Goal: Transaction & Acquisition: Purchase product/service

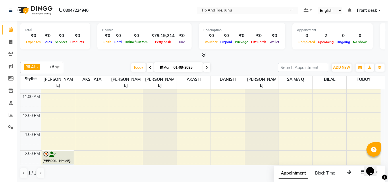
scroll to position [51, 0]
click at [11, 41] on icon at bounding box center [10, 42] width 3 height 4
select select "service"
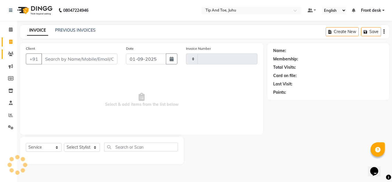
type input "1596"
select select "5516"
click at [65, 61] on input "Client" at bounding box center [79, 58] width 76 height 11
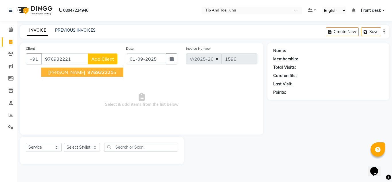
click at [69, 71] on span "[PERSON_NAME]" at bounding box center [66, 72] width 37 height 6
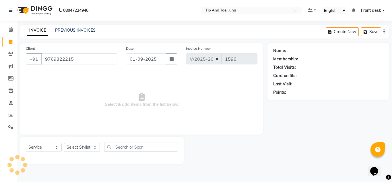
type input "9769322215"
select select "1: Object"
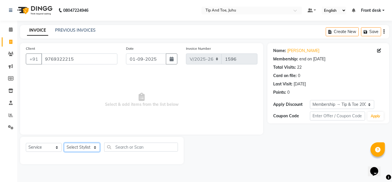
click at [79, 147] on select "Select Stylist AJAY UTKAR AKASH [PERSON_NAME] kharei [PERSON_NAME] DANISH [PERS…" at bounding box center [82, 147] width 36 height 9
select select "39814"
click at [64, 143] on select "Select Stylist AJAY UTKAR AKASH [PERSON_NAME] kharei [PERSON_NAME] DANISH [PERS…" at bounding box center [82, 147] width 36 height 9
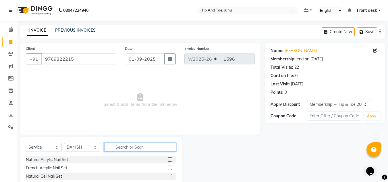
click at [137, 148] on input "text" at bounding box center [140, 146] width 72 height 9
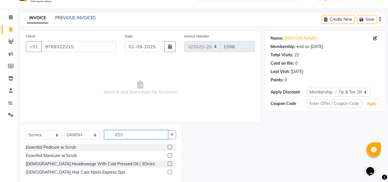
scroll to position [24, 0]
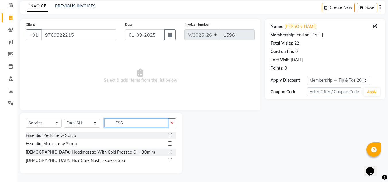
type input "ESS"
click at [170, 135] on label at bounding box center [170, 135] width 4 height 4
click at [170, 135] on input "checkbox" at bounding box center [170, 135] width 4 height 4
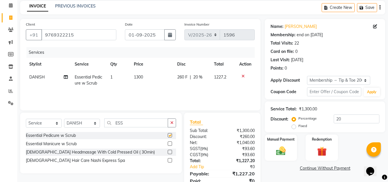
checkbox input "false"
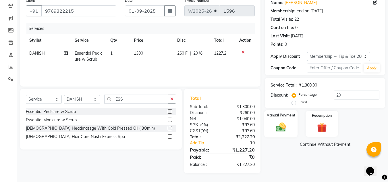
click at [271, 129] on div "Manual Payment" at bounding box center [281, 123] width 34 height 27
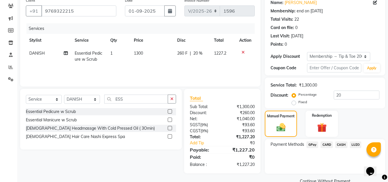
click at [310, 145] on span "GPay" at bounding box center [312, 144] width 12 height 7
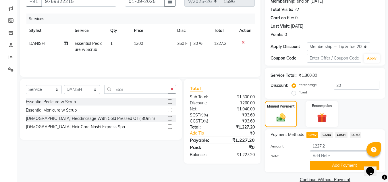
scroll to position [68, 0]
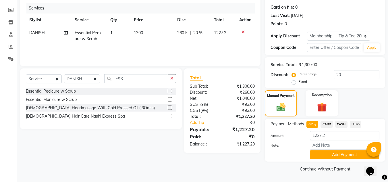
click at [209, 176] on main "INVOICE PREVIOUS INVOICES Create New Save Client +91 9769322215 Date 01-09-2025…" at bounding box center [202, 69] width 370 height 225
click at [209, 171] on div "Client +91 9769322215 Date 01-09-2025 Invoice Number V/2025 V/2025-26 1596 Serv…" at bounding box center [140, 74] width 249 height 198
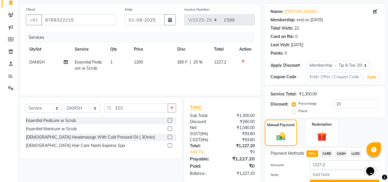
scroll to position [0, 0]
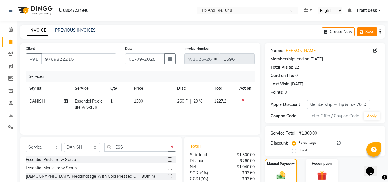
drag, startPoint x: 392, startPoint y: 95, endPoint x: 357, endPoint y: 31, distance: 72.4
click at [357, 31] on main "INVOICE PREVIOUS INVOICES Create New Save Client +91 9769322215 Date 01-09-2025…" at bounding box center [202, 137] width 370 height 225
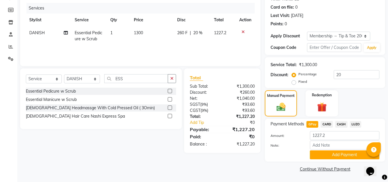
click at [181, 167] on div "Client +91 9769322215 Date 01-09-2025 Invoice Number V/2025 V/2025-26 1596 Serv…" at bounding box center [140, 74] width 249 height 198
click at [193, 158] on div "Client +91 9769322215 Date 01-09-2025 Invoice Number V/2025 V/2025-26 1596 Serv…" at bounding box center [140, 74] width 249 height 198
click at [159, 42] on td "1300" at bounding box center [151, 35] width 43 height 19
select select "39814"
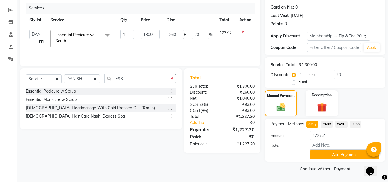
scroll to position [31, 0]
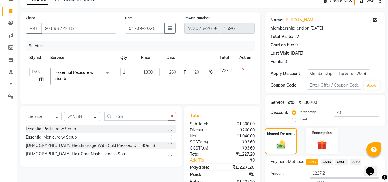
click at [218, 89] on div "Services Stylist Service Qty Price Disc Total Action AJAY UTKAR AKASH AKSHATA A…" at bounding box center [140, 68] width 229 height 57
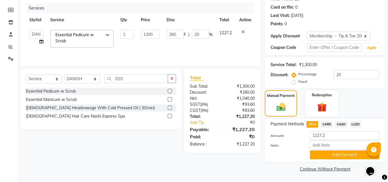
click at [384, 126] on div "Payment Methods GPay CARD CASH LUZO Amount: 1227.2 Note: Add Payment" at bounding box center [325, 140] width 120 height 43
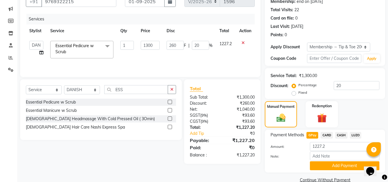
scroll to position [58, 0]
click at [202, 46] on input "20" at bounding box center [200, 44] width 17 height 9
type input "2"
type input "18"
click at [203, 57] on div "Services Stylist Service Qty Price Disc Total Action AJAY UTKAR AKASH AKSHATA A…" at bounding box center [140, 41] width 229 height 57
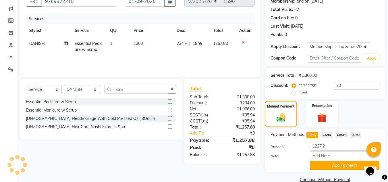
click at [194, 42] on span "18 %" at bounding box center [197, 43] width 9 height 6
select select "39814"
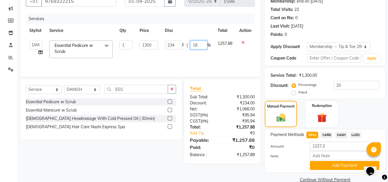
click at [201, 45] on input "18" at bounding box center [198, 44] width 17 height 9
type input "17"
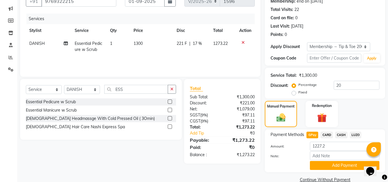
click at [201, 55] on td "221 F | 17 %" at bounding box center [191, 46] width 36 height 19
select select "39814"
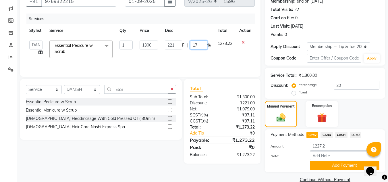
click at [197, 43] on input "17" at bounding box center [198, 44] width 17 height 9
type input "15"
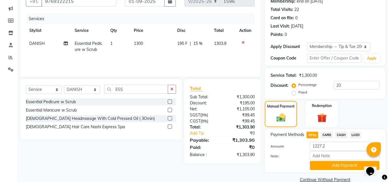
click at [194, 61] on div "Services Stylist Service Qty Price Disc Total Action DANISH Essential Pedicure …" at bounding box center [140, 41] width 229 height 57
click at [197, 44] on span "15 %" at bounding box center [197, 43] width 9 height 6
select select "39814"
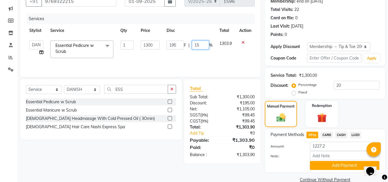
click at [199, 44] on input "15" at bounding box center [200, 44] width 17 height 9
type input "16"
click at [194, 61] on div "Services Stylist Service Qty Price Disc Total Action AJAY UTKAR AKASH AKSHATA A…" at bounding box center [140, 41] width 229 height 57
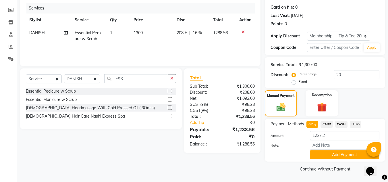
scroll to position [31, 0]
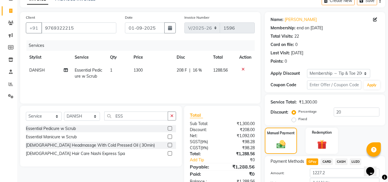
click at [387, 65] on div "Name: Vandana Joshi Membership: end on 28-03-2026 Total Visits: 22 Card on file…" at bounding box center [327, 111] width 125 height 198
drag, startPoint x: 387, startPoint y: 65, endPoint x: 392, endPoint y: 110, distance: 45.6
click at [387, 110] on html "08047224946 Select Location × Tip And Toe, Juhu Default Panel My Panel English …" at bounding box center [194, 60] width 388 height 182
click at [222, 83] on div "Services Stylist Service Qty Price Disc Total Action DANISH Essential Pedicure …" at bounding box center [140, 68] width 229 height 57
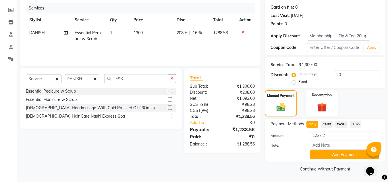
click at [202, 32] on div "208 F | 16 %" at bounding box center [191, 33] width 30 height 6
select select "39814"
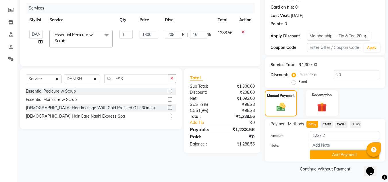
click at [208, 37] on span "%" at bounding box center [208, 35] width 3 height 6
click at [201, 35] on input "16" at bounding box center [198, 34] width 17 height 9
type input "1"
click at [131, 80] on input "ESS" at bounding box center [136, 78] width 64 height 9
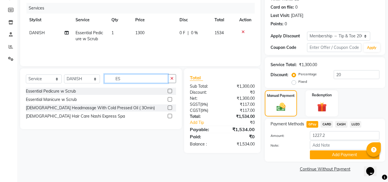
type input "E"
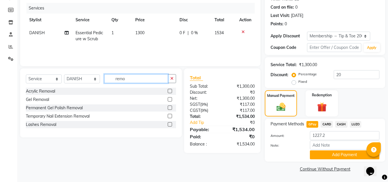
type input "remo"
drag, startPoint x: 169, startPoint y: 106, endPoint x: 68, endPoint y: 84, distance: 103.2
click at [166, 106] on div "Permanent Gel Polish Removal" at bounding box center [101, 107] width 150 height 7
click at [172, 108] on label at bounding box center [170, 107] width 4 height 4
click at [171, 108] on input "checkbox" at bounding box center [170, 108] width 4 height 4
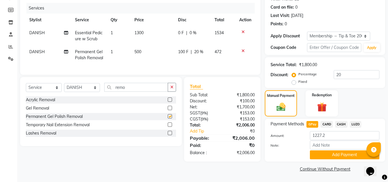
checkbox input "false"
click at [327, 137] on input "1227.2" at bounding box center [344, 135] width 69 height 9
type input "1"
type input "1298"
click at [334, 154] on button "Add Payment" at bounding box center [344, 154] width 69 height 9
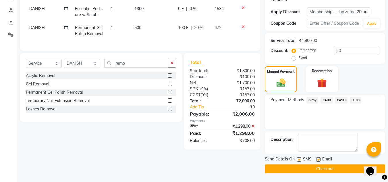
scroll to position [35, 0]
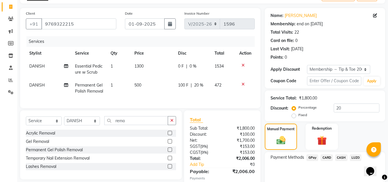
click at [200, 63] on div "0 F | 0 %" at bounding box center [193, 66] width 30 height 6
select select "39814"
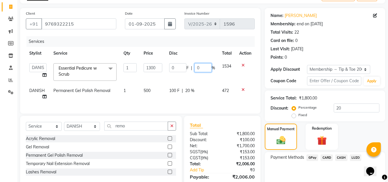
click at [202, 69] on input "0" at bounding box center [202, 67] width 17 height 9
type input "3"
type input "20"
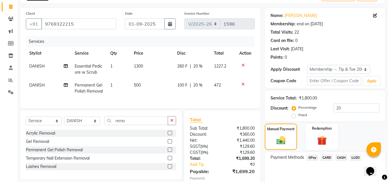
click at [211, 81] on tbody "DANISH Essential Pedicure w Scrub 1 1300 260 F | 20 % 1227.2 DANISH Permanent G…" at bounding box center [140, 79] width 229 height 38
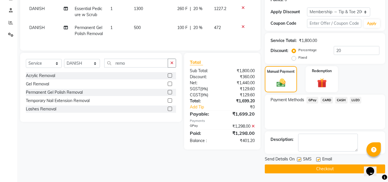
click at [340, 100] on span "CASH" at bounding box center [341, 100] width 12 height 7
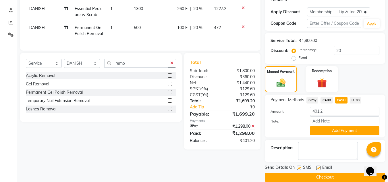
click at [134, 26] on span "500" at bounding box center [137, 27] width 7 height 5
select select "39814"
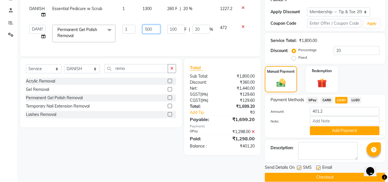
click at [154, 32] on input "500" at bounding box center [151, 29] width 18 height 9
type input "5"
type input "499"
click at [162, 41] on td "499" at bounding box center [151, 33] width 25 height 24
select select "39814"
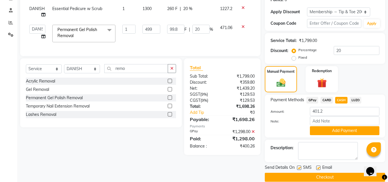
scroll to position [101, 0]
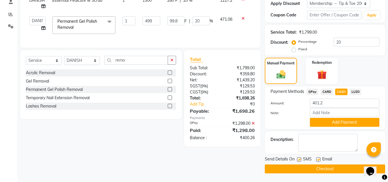
click at [199, 163] on div "Client +91 9769322215 Date 01-09-2025 Invoice Number V/2025 V/2025-26 1596 Serv…" at bounding box center [140, 57] width 249 height 231
click at [328, 122] on button "Add Payment" at bounding box center [344, 122] width 69 height 9
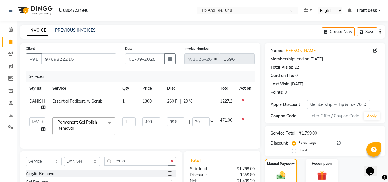
scroll to position [97, 0]
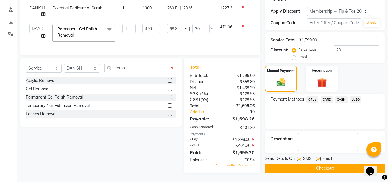
click at [253, 147] on icon at bounding box center [252, 145] width 3 height 4
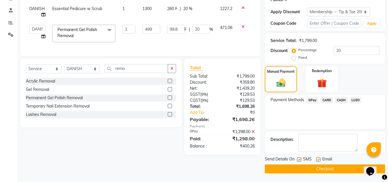
scroll to position [92, 0]
click at [345, 100] on span "CASH" at bounding box center [341, 100] width 12 height 7
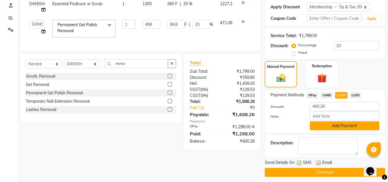
click at [348, 129] on button "Add Payment" at bounding box center [344, 125] width 69 height 9
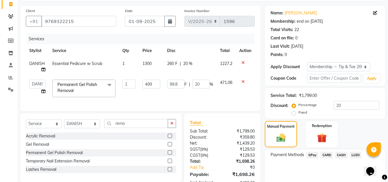
scroll to position [48, 0]
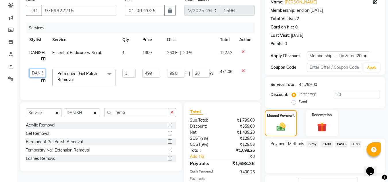
click at [35, 75] on select "AJAY UTKAR AKASH AKSHATA Angeli kharei AZHAR BILAL DANISH DHANSHREE Front desk …" at bounding box center [37, 73] width 16 height 9
select select "87956"
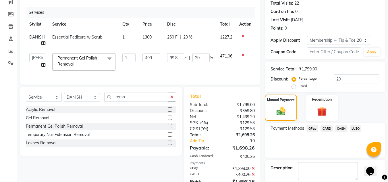
scroll to position [93, 0]
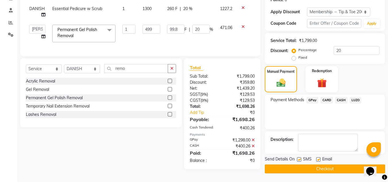
click at [298, 159] on label at bounding box center [299, 159] width 4 height 4
click at [298, 159] on input "checkbox" at bounding box center [299, 160] width 4 height 4
checkbox input "false"
click at [323, 167] on button "Checkout" at bounding box center [325, 168] width 120 height 9
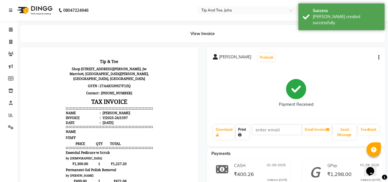
click at [243, 133] on link "Print" at bounding box center [242, 132] width 13 height 15
click at [8, 31] on span at bounding box center [11, 29] width 10 height 7
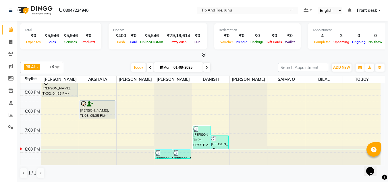
scroll to position [152, 0]
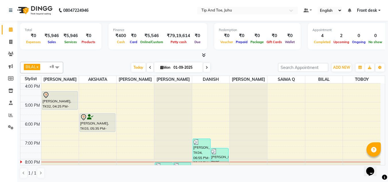
drag, startPoint x: 388, startPoint y: 141, endPoint x: 389, endPoint y: 127, distance: 13.8
click at [387, 127] on html "08047224946 Select Location × Tip And Toe, Juhu Default Panel My Panel English …" at bounding box center [194, 91] width 388 height 182
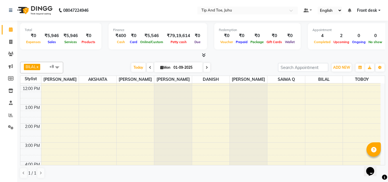
scroll to position [164, 0]
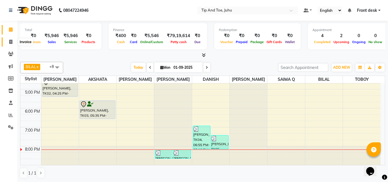
click at [15, 40] on span at bounding box center [11, 42] width 10 height 7
select select "service"
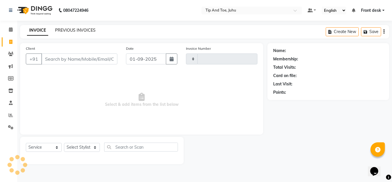
type input "1598"
select select "5516"
click at [88, 28] on link "PREVIOUS INVOICES" at bounding box center [75, 30] width 40 height 5
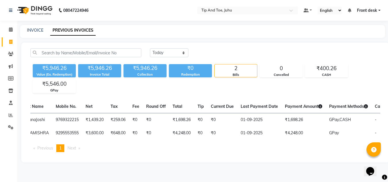
scroll to position [0, 90]
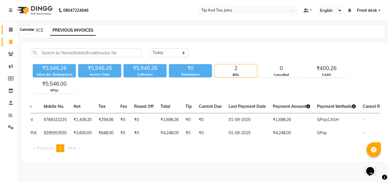
click at [9, 30] on icon at bounding box center [11, 29] width 4 height 4
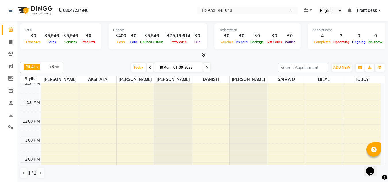
scroll to position [162, 0]
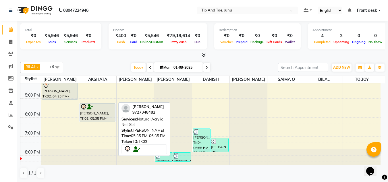
click at [107, 114] on div "Juhika Bumrah, TK03, 05:35 PM-06:35 PM, Natural Acrylic Nail Set" at bounding box center [97, 112] width 35 height 18
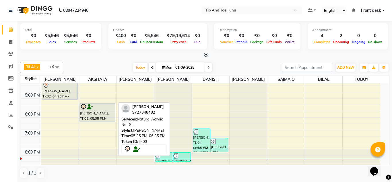
select select "7"
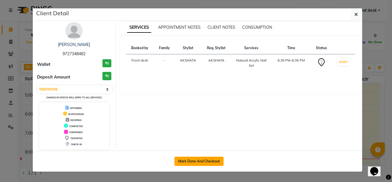
click at [197, 160] on button "Mark Done And Checkout" at bounding box center [198, 160] width 49 height 9
select select "service"
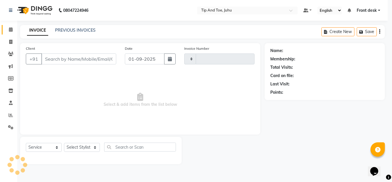
type input "1598"
select select "5516"
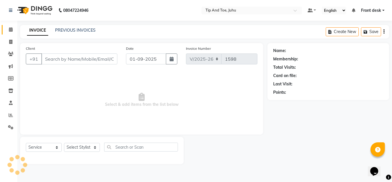
type input "9727348482"
select select "37351"
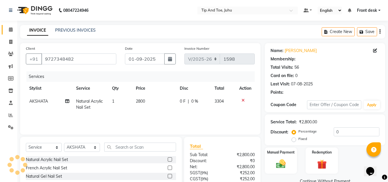
type input "20"
select select "1: Object"
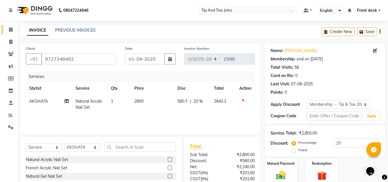
scroll to position [39, 0]
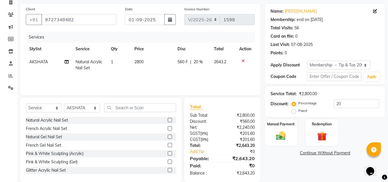
click at [83, 63] on span "Natural Acrylic Nail Set" at bounding box center [88, 64] width 27 height 11
select select "37351"
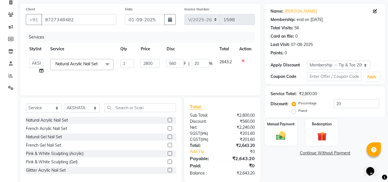
click at [87, 65] on span "Natural Acrylic Nail Set" at bounding box center [76, 63] width 42 height 5
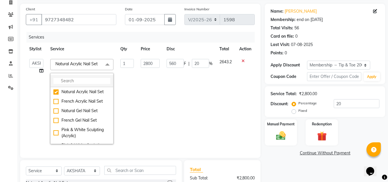
click at [86, 83] on input "multiselect-search" at bounding box center [81, 81] width 57 height 6
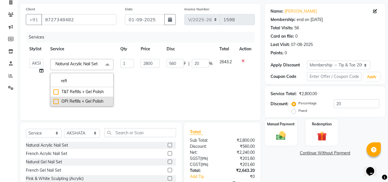
type input "refi"
click at [55, 101] on div "OPI Refills + Gel Polish" at bounding box center [81, 101] width 57 height 6
checkbox input "true"
type input "2240"
type input "448"
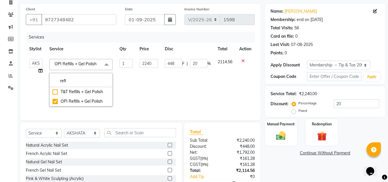
click at [181, 90] on td "448 F | 20 %" at bounding box center [187, 82] width 53 height 54
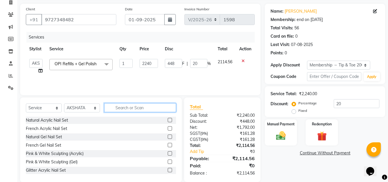
click at [141, 109] on input "text" at bounding box center [140, 107] width 72 height 9
click at [79, 109] on select "Select Stylist AJAY UTKAR AKASH AKSHATA Angeli kharei AZHAR BILAL DANISH DHANSH…" at bounding box center [82, 107] width 36 height 9
click at [92, 106] on select "Select Stylist AJAY UTKAR AKASH AKSHATA Angeli kharei AZHAR BILAL DANISH DHANSH…" at bounding box center [82, 107] width 36 height 9
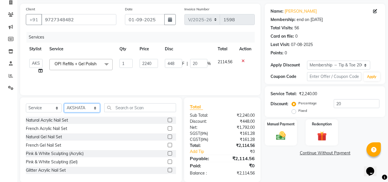
click at [89, 108] on select "Select Stylist AJAY UTKAR AKASH AKSHATA Angeli kharei AZHAR BILAL DANISH DHANSH…" at bounding box center [82, 107] width 36 height 9
click at [145, 73] on td "2240" at bounding box center [148, 66] width 25 height 22
click at [91, 104] on select "Select Stylist AJAY UTKAR AKASH AKSHATA Angeli kharei AZHAR BILAL DANISH DHANSH…" at bounding box center [82, 107] width 36 height 9
click at [162, 76] on td "448 F | 20 %" at bounding box center [187, 66] width 53 height 22
click at [77, 107] on select "Select Stylist AJAY UTKAR AKASH AKSHATA Angeli kharei AZHAR BILAL DANISH DHANSH…" at bounding box center [82, 107] width 36 height 9
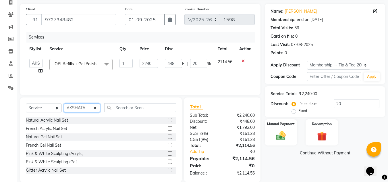
select select "86116"
click at [64, 103] on select "Select Stylist AJAY UTKAR AKASH AKSHATA Angeli kharei AZHAR BILAL DANISH DHANSH…" at bounding box center [82, 107] width 36 height 9
click at [156, 110] on input "text" at bounding box center [140, 107] width 72 height 9
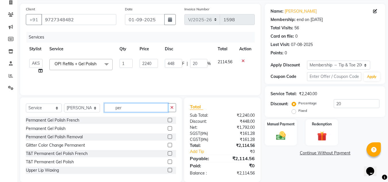
type input "per"
click at [154, 59] on input "2240" at bounding box center [148, 63] width 18 height 9
type input "2"
type input "3200"
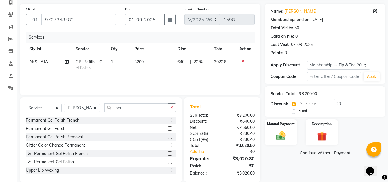
click at [155, 71] on td "3200" at bounding box center [152, 64] width 43 height 19
select select "37351"
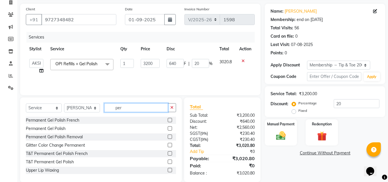
click at [145, 109] on input "per" at bounding box center [136, 107] width 64 height 9
type input "p"
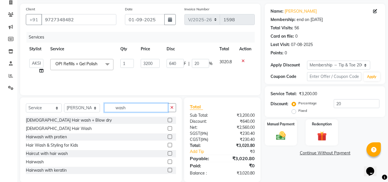
type input "wash"
click at [168, 119] on label at bounding box center [170, 120] width 4 height 4
click at [168, 119] on input "checkbox" at bounding box center [170, 120] width 4 height 4
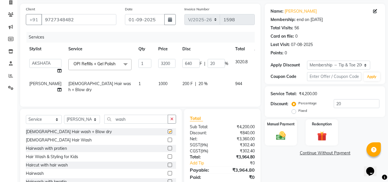
checkbox input "false"
click at [158, 83] on span "1000" at bounding box center [162, 83] width 9 height 5
select select "86116"
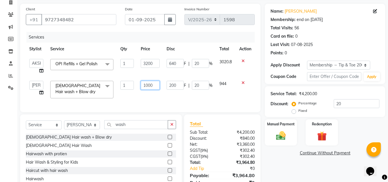
click at [154, 87] on input "1000" at bounding box center [150, 85] width 19 height 9
type input "1498"
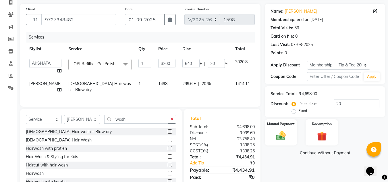
click at [160, 98] on div "Services Stylist Service Qty Price Disc Total Action AJAY UTKAR AKASH AKSHATA A…" at bounding box center [140, 66] width 229 height 69
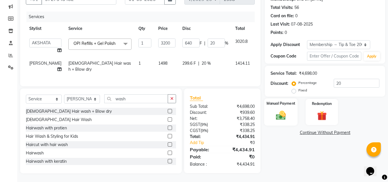
click at [277, 101] on label "Manual Payment" at bounding box center [280, 102] width 29 height 5
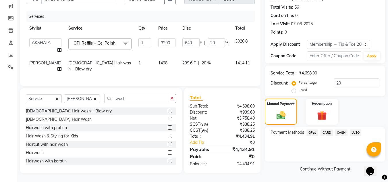
click at [311, 129] on span "GPay" at bounding box center [312, 132] width 12 height 7
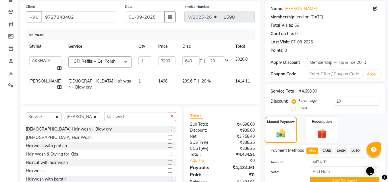
scroll to position [68, 0]
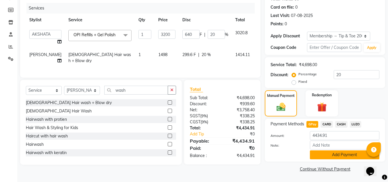
click at [340, 155] on button "Add Payment" at bounding box center [344, 154] width 69 height 9
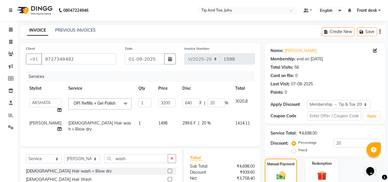
scroll to position [57, 0]
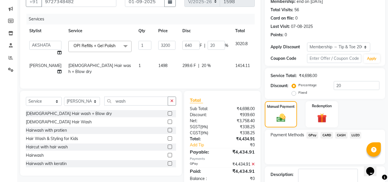
click at [100, 45] on span "OPI Refills + Gel Polish" at bounding box center [94, 45] width 42 height 5
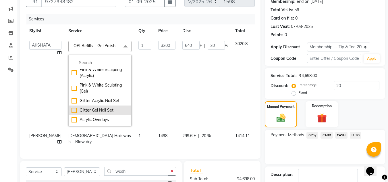
scroll to position [29, 0]
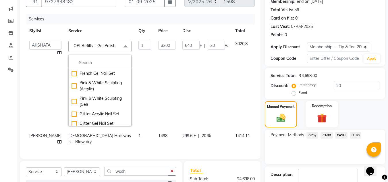
click at [120, 45] on span at bounding box center [125, 46] width 11 height 11
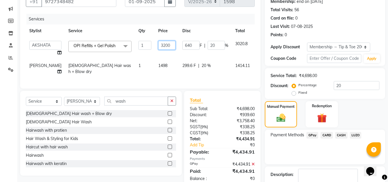
click at [159, 45] on input "3200" at bounding box center [166, 45] width 17 height 9
type input "3"
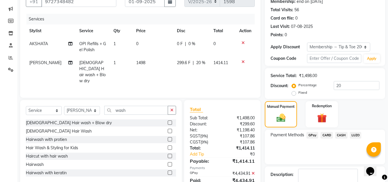
click at [83, 44] on span "OPI Refills + Gel Polish" at bounding box center [92, 46] width 27 height 11
select select "37351"
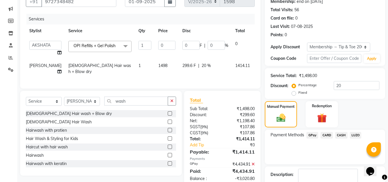
click at [83, 45] on span "OPI Refills + Gel Polish" at bounding box center [94, 45] width 42 height 5
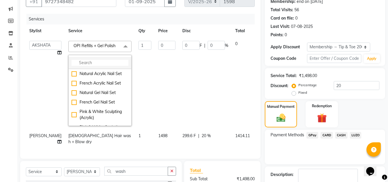
click at [86, 65] on input "multiselect-search" at bounding box center [99, 63] width 57 height 6
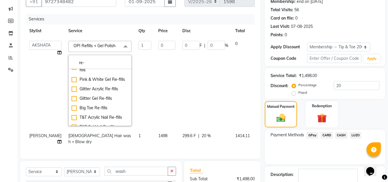
type input "re-"
click at [191, 71] on td "0 F | 0 %" at bounding box center [205, 83] width 53 height 92
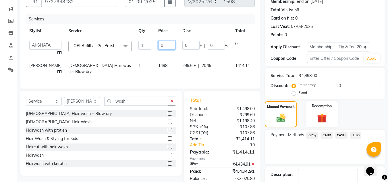
click at [158, 46] on input "0" at bounding box center [166, 45] width 17 height 9
type input "3200"
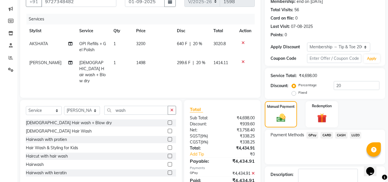
click at [177, 59] on td "299.6 F | 20 %" at bounding box center [191, 71] width 37 height 31
select select "86116"
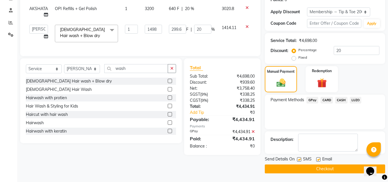
scroll to position [73, 0]
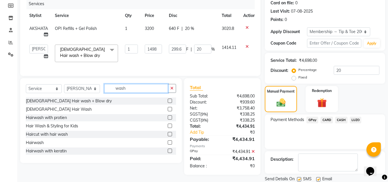
click at [143, 93] on input "wash" at bounding box center [136, 88] width 64 height 9
type input "w"
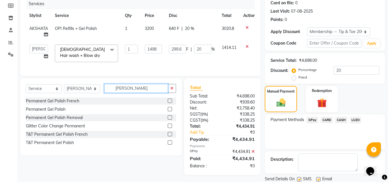
type input "perman"
click at [170, 111] on label at bounding box center [170, 109] width 4 height 4
click at [170, 111] on input "checkbox" at bounding box center [170, 109] width 4 height 4
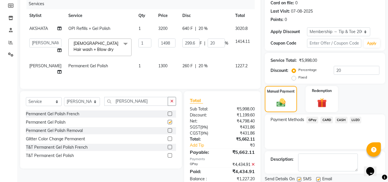
checkbox input "false"
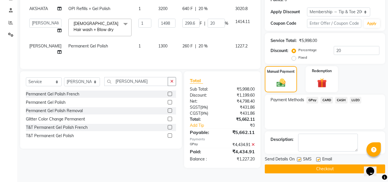
click at [254, 146] on icon at bounding box center [252, 144] width 3 height 4
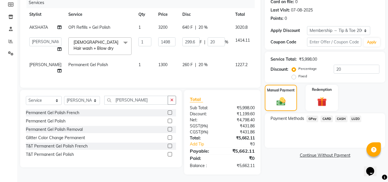
scroll to position [28, 0]
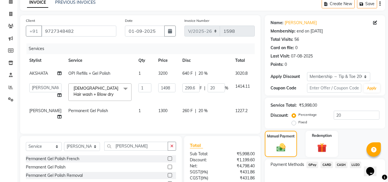
click at [155, 77] on td "3200" at bounding box center [167, 73] width 24 height 13
select select "37351"
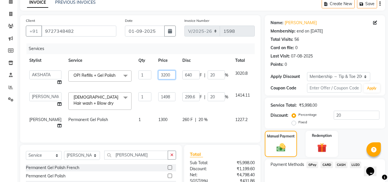
click at [158, 78] on input "3200" at bounding box center [166, 74] width 17 height 9
type input "3"
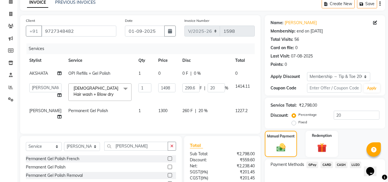
click at [93, 74] on span "OPI Refills + Gel Polish" at bounding box center [89, 73] width 42 height 5
select select "37351"
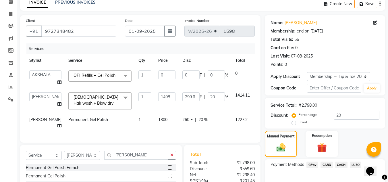
click at [74, 77] on span "OPI Refills + Gel Polish" at bounding box center [94, 75] width 42 height 5
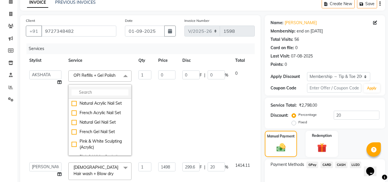
click at [90, 91] on input "multiselect-search" at bounding box center [99, 92] width 57 height 6
drag, startPoint x: 165, startPoint y: 110, endPoint x: 62, endPoint y: 79, distance: 107.6
click at [179, 110] on td "0 F | 0 %" at bounding box center [205, 113] width 53 height 92
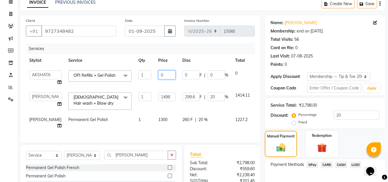
click at [158, 75] on input "0" at bounding box center [166, 74] width 17 height 9
type input "2"
type input "3200"
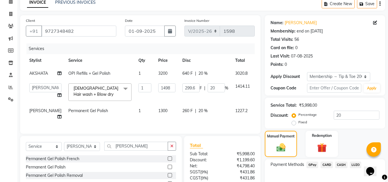
click at [253, 118] on td at bounding box center [262, 113] width 19 height 19
click at [259, 112] on icon at bounding box center [260, 110] width 3 height 4
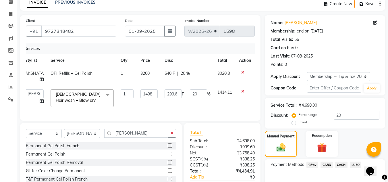
scroll to position [66, 0]
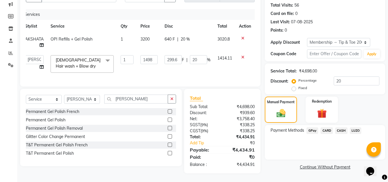
click at [310, 127] on span "GPay" at bounding box center [312, 130] width 12 height 7
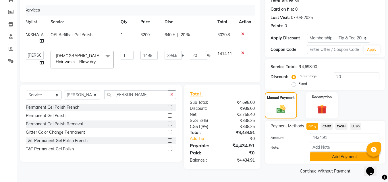
click at [336, 157] on button "Add Payment" at bounding box center [344, 156] width 69 height 9
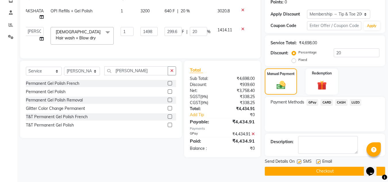
scroll to position [92, 0]
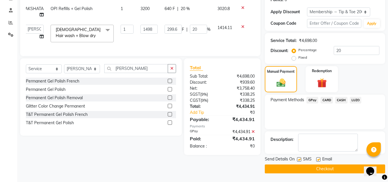
click at [321, 170] on button "Checkout" at bounding box center [325, 168] width 120 height 9
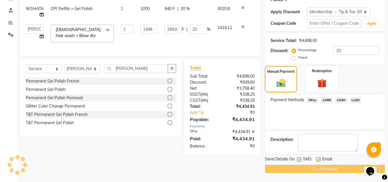
click at [321, 170] on div "Checkout" at bounding box center [325, 168] width 120 height 9
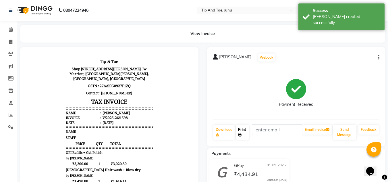
click at [247, 134] on link "Print" at bounding box center [242, 132] width 13 height 15
click at [9, 30] on icon at bounding box center [11, 29] width 4 height 4
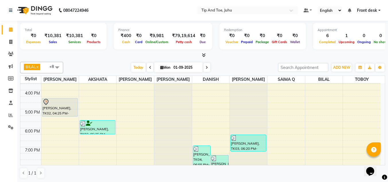
scroll to position [164, 0]
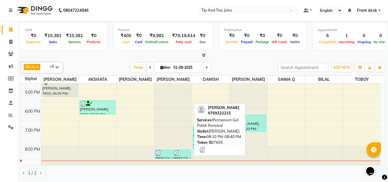
click at [180, 152] on div at bounding box center [181, 153] width 17 height 6
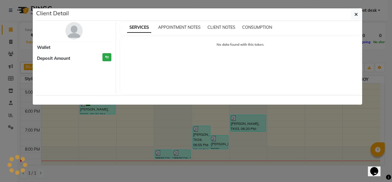
select select "3"
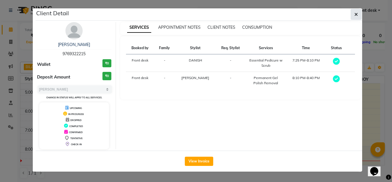
click at [358, 14] on icon "button" at bounding box center [355, 14] width 3 height 5
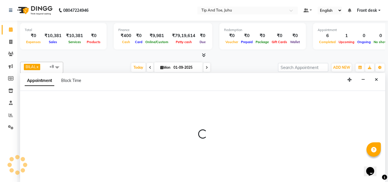
scroll to position [0, 0]
select select "87956"
select select "tentative"
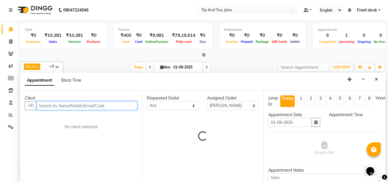
select select "1155"
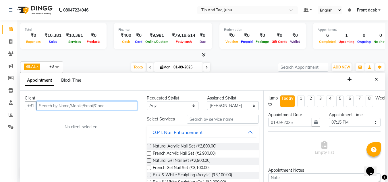
click at [126, 104] on input "text" at bounding box center [86, 105] width 101 height 9
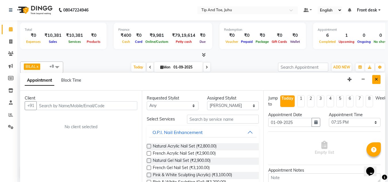
click at [377, 80] on icon "Close" at bounding box center [375, 79] width 3 height 4
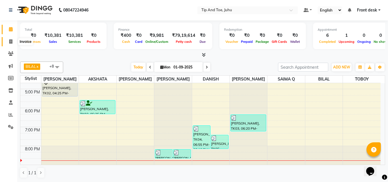
click at [11, 43] on icon at bounding box center [10, 41] width 3 height 4
select select "5516"
select select "service"
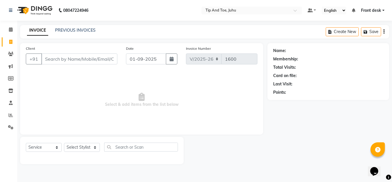
click at [96, 55] on input "Client" at bounding box center [79, 58] width 76 height 11
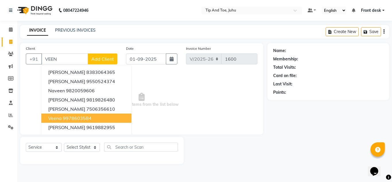
click at [83, 119] on ngb-highlight "9978603584" at bounding box center [77, 118] width 29 height 6
type input "9978603584"
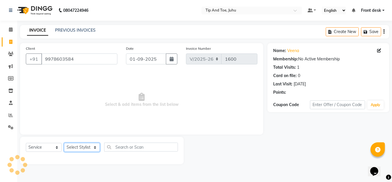
click at [77, 149] on select "Select Stylist AJAY UTKAR AKASH AKSHATA Angeli kharei AZHAR BILAL DANISH DHANSH…" at bounding box center [82, 147] width 36 height 9
click at [78, 145] on select "Select Stylist AJAY UTKAR AKASH AKSHATA Angeli kharei AZHAR BILAL DANISH DHANSH…" at bounding box center [82, 147] width 36 height 9
select select "87956"
click at [64, 143] on select "Select Stylist AJAY UTKAR AKASH AKSHATA Angeli kharei AZHAR BILAL DANISH DHANSH…" at bounding box center [82, 147] width 36 height 9
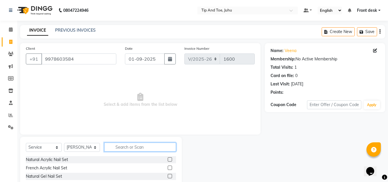
click at [139, 143] on input "text" at bounding box center [140, 146] width 72 height 9
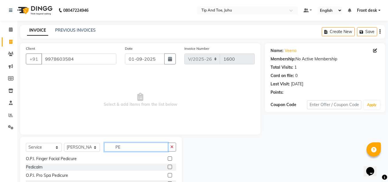
type input "P"
type input "T&T"
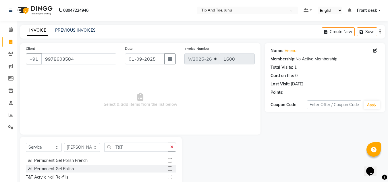
click at [168, 170] on label at bounding box center [170, 168] width 4 height 4
click at [168, 170] on input "checkbox" at bounding box center [170, 169] width 4 height 4
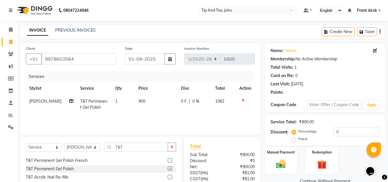
checkbox input "false"
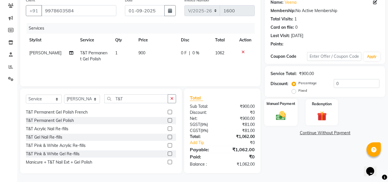
click at [266, 112] on div "Manual Payment" at bounding box center [281, 111] width 34 height 27
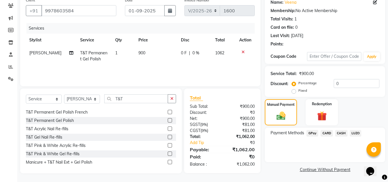
click at [314, 133] on span "GPay" at bounding box center [312, 133] width 12 height 7
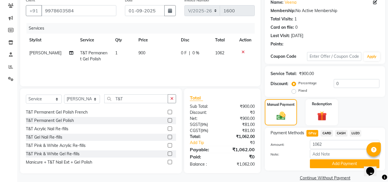
click at [341, 130] on span "CASH" at bounding box center [341, 133] width 12 height 7
click at [345, 162] on button "Add Payment" at bounding box center [344, 163] width 69 height 9
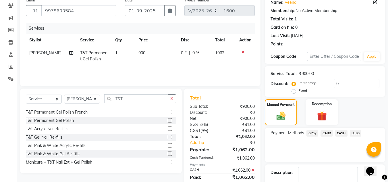
scroll to position [81, 0]
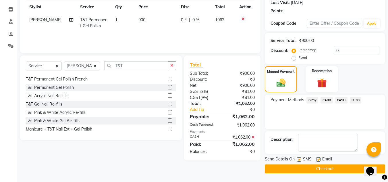
click at [321, 168] on button "Checkout" at bounding box center [325, 168] width 120 height 9
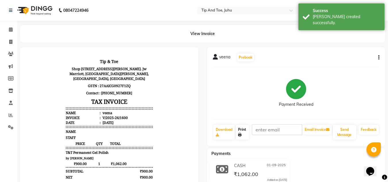
click at [245, 136] on link "Print" at bounding box center [242, 132] width 13 height 15
drag, startPoint x: 13, startPoint y: 28, endPoint x: 24, endPoint y: 32, distance: 12.1
click at [13, 28] on icon at bounding box center [11, 29] width 4 height 4
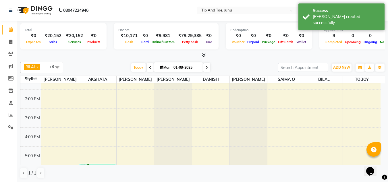
scroll to position [164, 0]
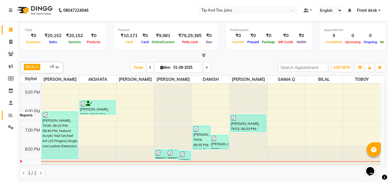
click at [11, 117] on icon at bounding box center [11, 115] width 4 height 4
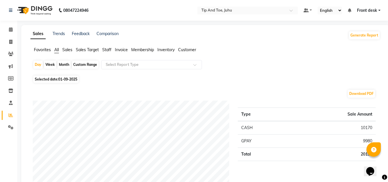
click at [103, 50] on span "Staff" at bounding box center [106, 49] width 9 height 5
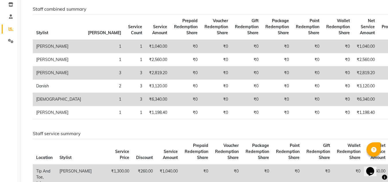
scroll to position [4, 0]
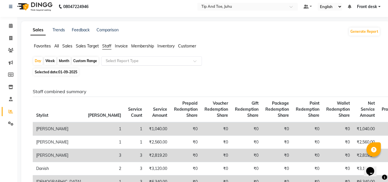
click at [136, 63] on input "text" at bounding box center [145, 61] width 83 height 6
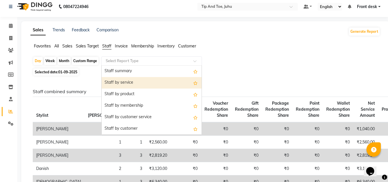
click at [129, 80] on div "Staff by service" at bounding box center [152, 82] width 100 height 11
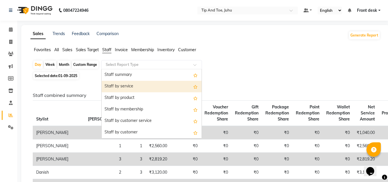
select select "filtered_report"
select select "csv"
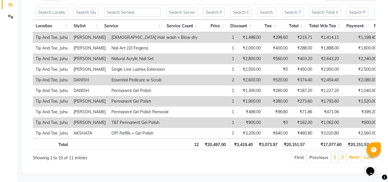
scroll to position [86, 0]
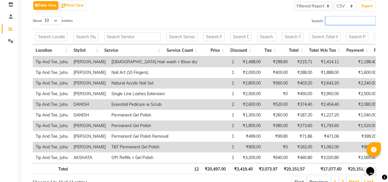
click at [339, 23] on input "Search:" at bounding box center [350, 20] width 50 height 9
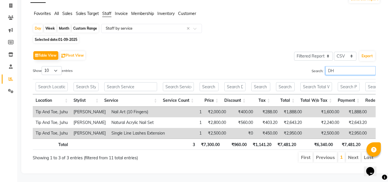
type input "D"
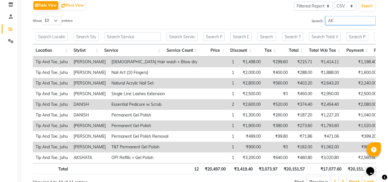
scroll to position [24, 0]
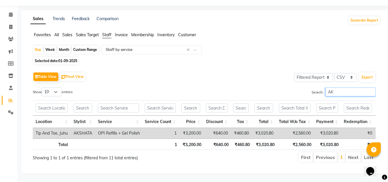
type input "A"
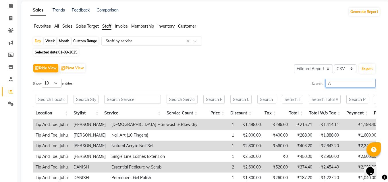
scroll to position [86, 0]
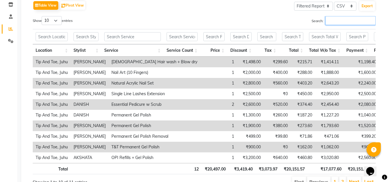
click at [337, 22] on input "Search:" at bounding box center [350, 20] width 50 height 9
type input "A"
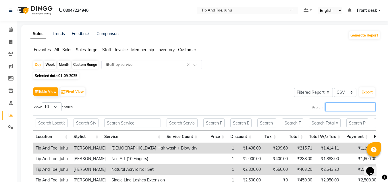
scroll to position [115, 0]
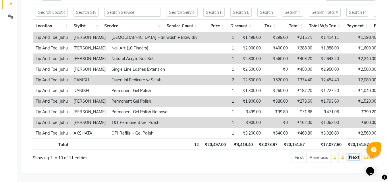
click at [349, 156] on link "Next" at bounding box center [354, 157] width 10 height 6
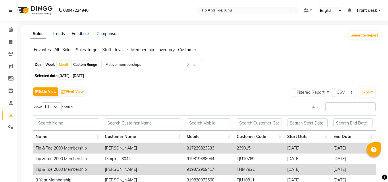
select select "filtered_report"
select select "csv"
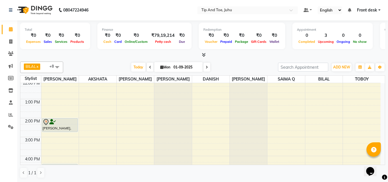
scroll to position [78, 0]
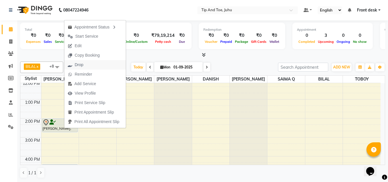
click at [80, 63] on span "Drop" at bounding box center [79, 65] width 9 height 6
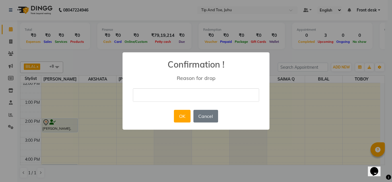
click at [183, 95] on input "text" at bounding box center [196, 94] width 126 height 13
type input "C"
click at [180, 116] on button "OK" at bounding box center [182, 116] width 16 height 13
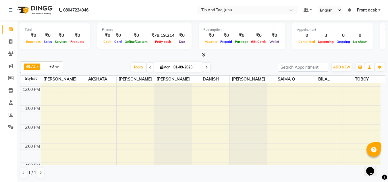
scroll to position [67, 0]
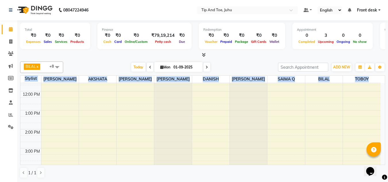
click at [385, 108] on div "Total ₹0 Expenses ₹0 Sales ₹0 Services ₹0 Products Finance ₹0 Cash ₹0 Card ₹0 O…" at bounding box center [202, 100] width 370 height 161
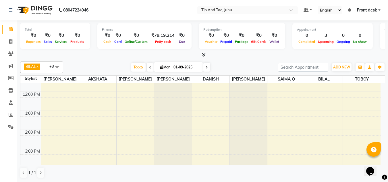
drag, startPoint x: 385, startPoint y: 108, endPoint x: 385, endPoint y: 131, distance: 22.4
click at [385, 131] on div "Total ₹0 Expenses ₹0 Sales ₹0 Services ₹0 Products Finance ₹0 Cash ₹0 Card ₹0 O…" at bounding box center [202, 100] width 370 height 161
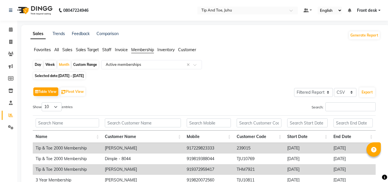
select select "filtered_report"
select select "csv"
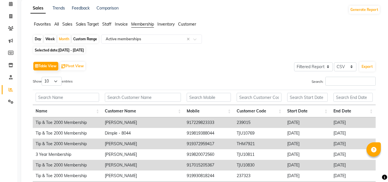
scroll to position [22, 0]
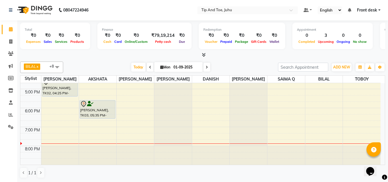
scroll to position [151, 0]
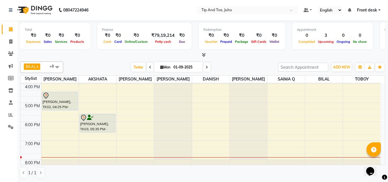
click at [387, 137] on div "Total ₹0 Expenses ₹0 Sales ₹0 Services ₹0 Products Finance ₹0 Cash ₹0 Card ₹0 O…" at bounding box center [202, 100] width 370 height 161
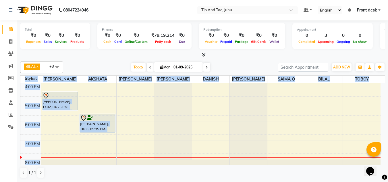
click at [387, 137] on div "Total ₹0 Expenses ₹0 Sales ₹0 Services ₹0 Products Finance ₹0 Cash ₹0 Card ₹0 O…" at bounding box center [202, 100] width 370 height 161
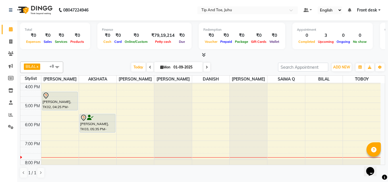
click at [241, 61] on div "BILAL x NISHANT x DHANSHREE x SADHNA x DANISH x TOBOY x Angeli kharei x SAIMA Q…" at bounding box center [202, 119] width 365 height 121
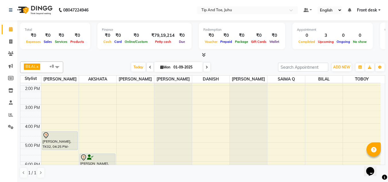
scroll to position [154, 0]
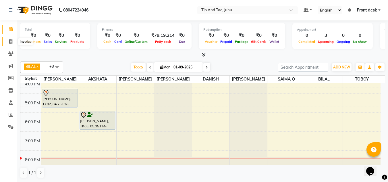
click at [9, 44] on span at bounding box center [11, 41] width 10 height 7
select select "5516"
select select "service"
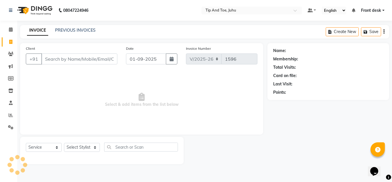
click at [97, 54] on input "Client" at bounding box center [79, 58] width 76 height 11
click at [97, 57] on input "Client" at bounding box center [79, 58] width 76 height 11
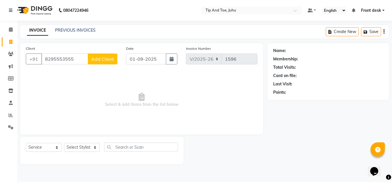
type input "8295553555"
click at [102, 61] on span "Add Client" at bounding box center [102, 59] width 23 height 6
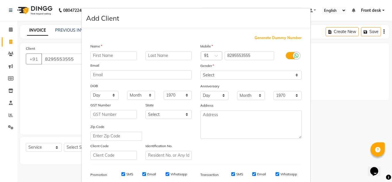
click at [107, 57] on input "text" at bounding box center [113, 55] width 46 height 9
type input "pooja"
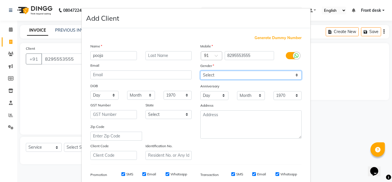
click at [229, 75] on select "Select Male Female Other Prefer Not To Say" at bounding box center [250, 75] width 101 height 9
select select "female"
click at [200, 71] on select "Select Male Female Other Prefer Not To Say" at bounding box center [250, 75] width 101 height 9
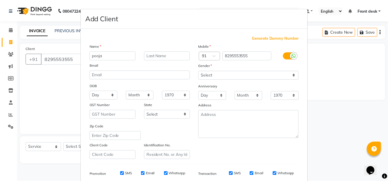
scroll to position [83, 0]
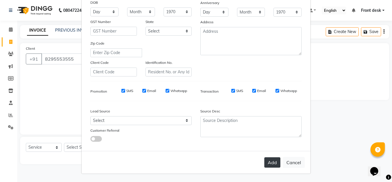
click at [272, 163] on button "Add" at bounding box center [272, 162] width 16 height 10
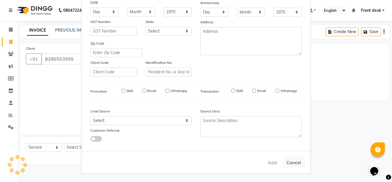
select select
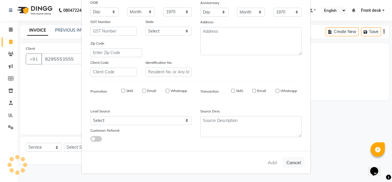
select select
checkbox input "false"
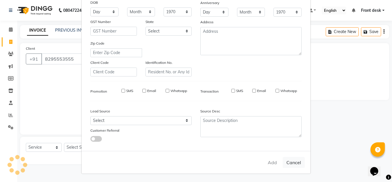
checkbox input "false"
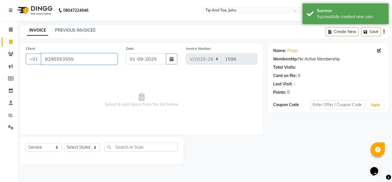
click at [48, 60] on input "8295553555" at bounding box center [79, 58] width 76 height 11
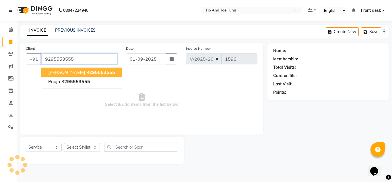
type input "9295553555"
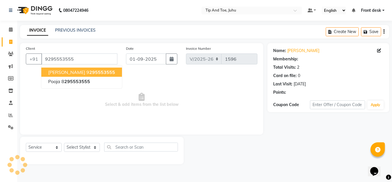
select select "1: Object"
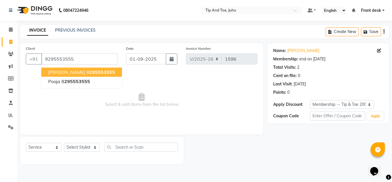
click at [99, 71] on span "295553555" at bounding box center [102, 72] width 26 height 6
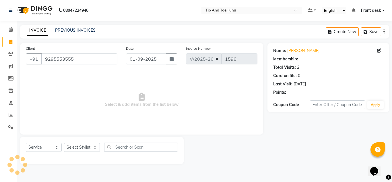
select select "1: Object"
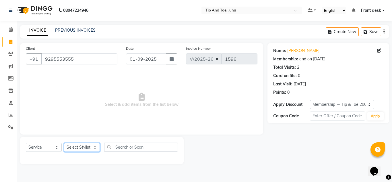
click at [91, 148] on select "Select Stylist AJAY UTKAR AKASH AKSHATA Angeli kharei AZHAR BILAL DANISH DHANSH…" at bounding box center [82, 147] width 36 height 9
select select "39814"
click at [64, 143] on select "Select Stylist AJAY UTKAR AKASH AKSHATA Angeli kharei AZHAR BILAL DANISH DHANSH…" at bounding box center [82, 147] width 36 height 9
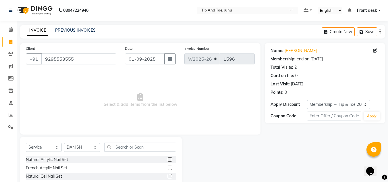
click at [133, 151] on div "Select Service Product Membership Package Voucher Prepaid Gift Card Select Styl…" at bounding box center [101, 148] width 150 height 13
click at [133, 146] on input "text" at bounding box center [140, 146] width 72 height 9
type input "perman"
drag, startPoint x: 170, startPoint y: 168, endPoint x: 114, endPoint y: 154, distance: 58.1
click at [170, 168] on label at bounding box center [170, 167] width 4 height 4
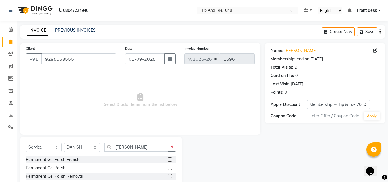
click at [170, 168] on input "checkbox" at bounding box center [170, 168] width 4 height 4
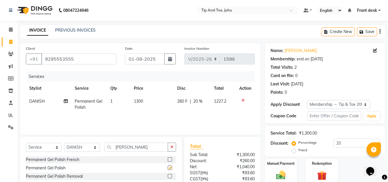
checkbox input "false"
click at [145, 149] on input "perman" at bounding box center [136, 146] width 64 height 9
type input "p"
type input "per"
click at [168, 168] on label at bounding box center [170, 167] width 4 height 4
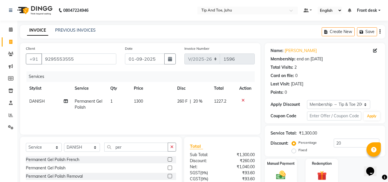
click at [168, 168] on input "checkbox" at bounding box center [170, 168] width 4 height 4
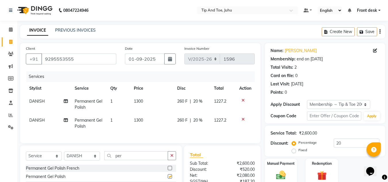
checkbox input "false"
click at [142, 158] on input "per" at bounding box center [136, 155] width 64 height 9
type input "p"
type input "ess"
click at [170, 170] on label at bounding box center [170, 168] width 4 height 4
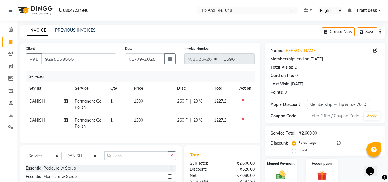
click at [170, 170] on input "checkbox" at bounding box center [170, 168] width 4 height 4
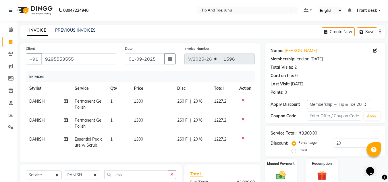
checkbox input "false"
click at [137, 122] on span "1300" at bounding box center [138, 119] width 9 height 5
select select "39814"
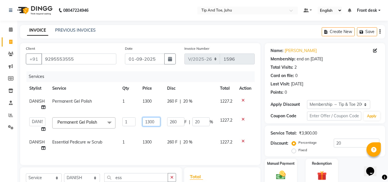
click at [147, 123] on input "1300" at bounding box center [151, 121] width 18 height 9
click at [149, 123] on input "1300" at bounding box center [151, 121] width 18 height 9
type input "1600"
click at [152, 104] on td "1300" at bounding box center [151, 104] width 25 height 19
select select "39814"
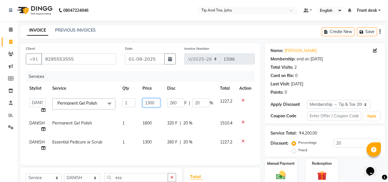
click at [148, 102] on input "1300" at bounding box center [151, 102] width 18 height 9
click at [150, 103] on input "1300" at bounding box center [151, 102] width 18 height 9
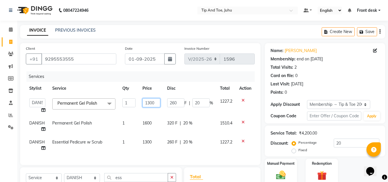
click at [148, 103] on input "1300" at bounding box center [151, 102] width 18 height 9
click at [149, 104] on input "1300" at bounding box center [151, 102] width 18 height 9
type input "1600"
click at [204, 136] on tbody "AJAY UTKAR AKASH AKSHATA Angeli kharei AZHAR BILAL DANISH DHANSHREE Front desk …" at bounding box center [140, 125] width 229 height 60
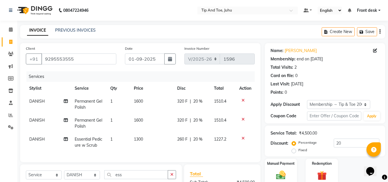
scroll to position [65, 0]
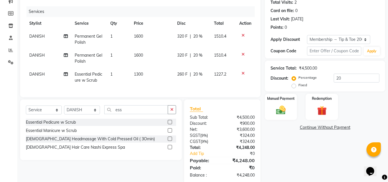
click at [33, 57] on span "DANISH" at bounding box center [36, 55] width 15 height 5
select select "39814"
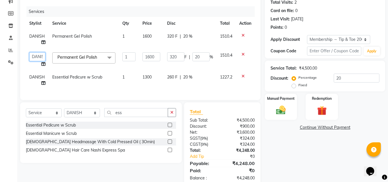
click at [37, 58] on select "AJAY UTKAR AKASH AKSHATA Angeli kharei AZHAR BILAL DANISH DHANSHREE Front desk …" at bounding box center [37, 56] width 16 height 9
select select "87956"
click at [139, 39] on td "1600" at bounding box center [151, 39] width 25 height 19
select select "39814"
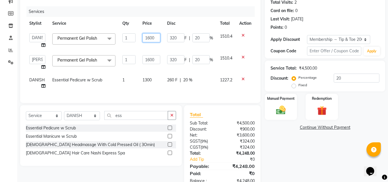
drag, startPoint x: 149, startPoint y: 37, endPoint x: 228, endPoint y: 66, distance: 84.6
click at [149, 38] on input "1600" at bounding box center [151, 37] width 18 height 9
type input "1300"
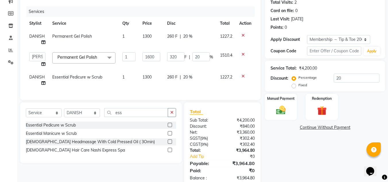
click at [154, 66] on td "1600" at bounding box center [151, 60] width 25 height 22
click at [150, 57] on input "1600" at bounding box center [151, 56] width 18 height 9
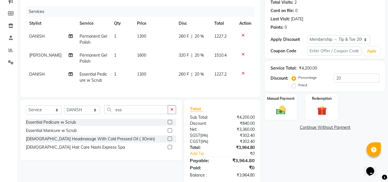
click at [147, 41] on td "1300" at bounding box center [154, 39] width 42 height 19
select select "39814"
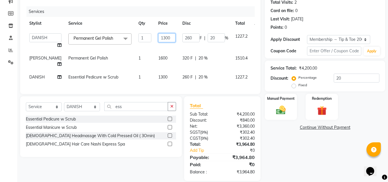
click at [158, 40] on input "1300" at bounding box center [166, 37] width 17 height 9
type input "1600"
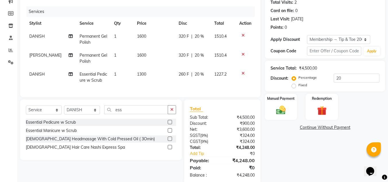
click at [173, 65] on tr "Angeli kharei Permanent Gel Polish 1 1600 320 F | 20 % 1510.4" at bounding box center [140, 58] width 229 height 19
click at [142, 60] on td "1600" at bounding box center [154, 58] width 42 height 19
select select "87956"
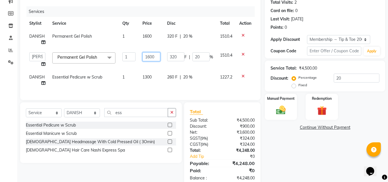
click at [147, 57] on input "1600" at bounding box center [151, 56] width 18 height 9
click at [150, 57] on input "1600" at bounding box center [151, 56] width 18 height 9
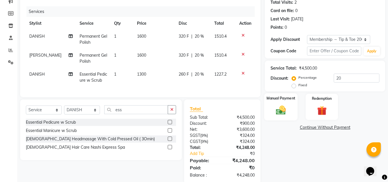
click at [290, 105] on div "Manual Payment" at bounding box center [281, 106] width 34 height 27
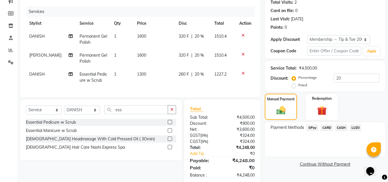
click at [139, 56] on span "1600" at bounding box center [141, 55] width 9 height 5
select select "87956"
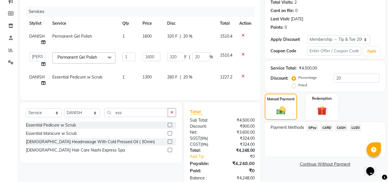
click at [147, 37] on span "1600" at bounding box center [146, 36] width 9 height 5
select select "39814"
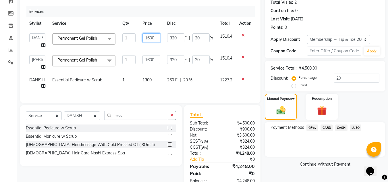
click at [150, 40] on input "1600" at bounding box center [151, 37] width 18 height 9
click at [150, 39] on input "1600" at bounding box center [151, 37] width 18 height 9
click at [148, 38] on input "1600" at bounding box center [151, 37] width 18 height 9
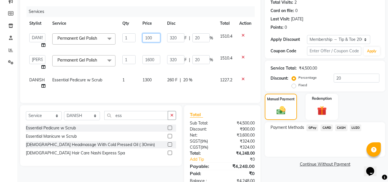
type input "1300"
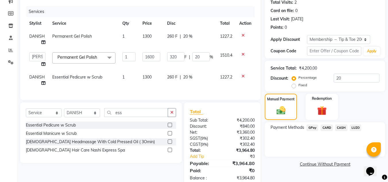
click at [164, 45] on td "260 F | 20 %" at bounding box center [190, 39] width 53 height 19
select select "39814"
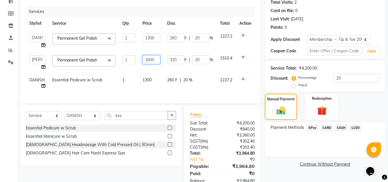
click at [145, 63] on input "1600" at bounding box center [151, 59] width 18 height 9
click at [148, 61] on input "1600" at bounding box center [151, 59] width 18 height 9
type input "1900"
click at [149, 74] on td "1300" at bounding box center [151, 82] width 25 height 19
select select "39814"
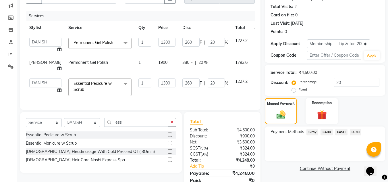
scroll to position [69, 0]
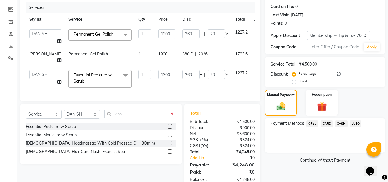
click at [310, 123] on span "GPay" at bounding box center [312, 123] width 12 height 7
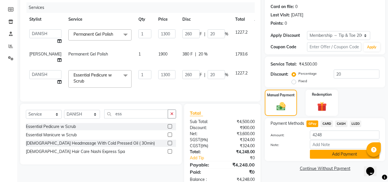
click at [333, 150] on button "Add Payment" at bounding box center [344, 153] width 69 height 9
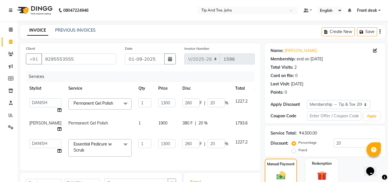
scroll to position [106, 0]
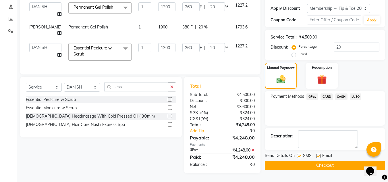
click at [313, 161] on button "Checkout" at bounding box center [325, 165] width 120 height 9
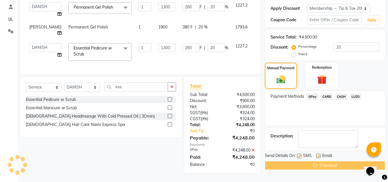
click at [313, 161] on div "Checkout" at bounding box center [325, 165] width 120 height 9
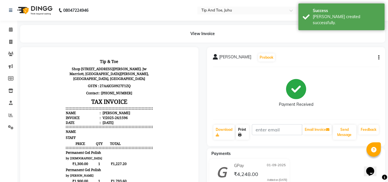
click at [243, 127] on link "Print" at bounding box center [242, 132] width 13 height 15
click at [12, 29] on icon at bounding box center [11, 29] width 4 height 4
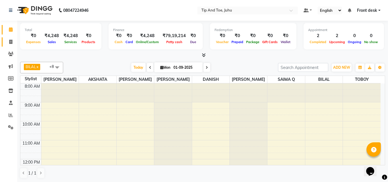
click at [13, 37] on link "Invoice" at bounding box center [9, 41] width 14 height 9
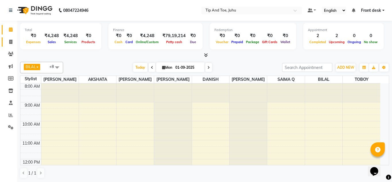
select select "5516"
select select "service"
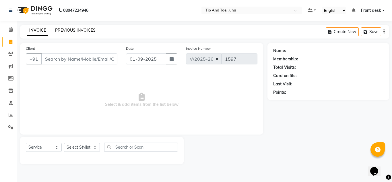
click at [71, 28] on link "PREVIOUS INVOICES" at bounding box center [75, 30] width 40 height 5
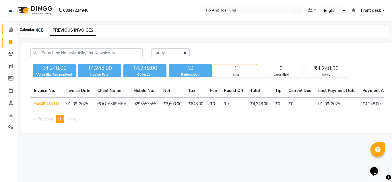
click at [7, 32] on span at bounding box center [11, 29] width 10 height 7
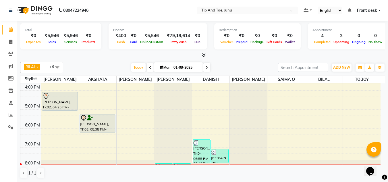
scroll to position [164, 0]
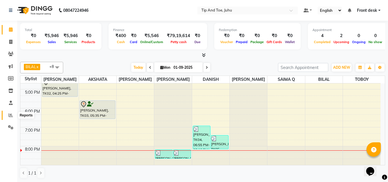
click at [8, 113] on span at bounding box center [11, 115] width 10 height 7
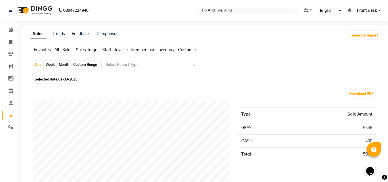
click at [103, 49] on span "Staff" at bounding box center [106, 49] width 9 height 5
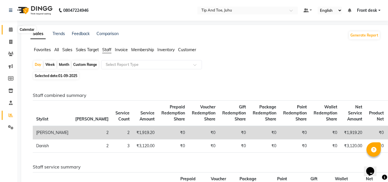
click at [14, 29] on span at bounding box center [11, 29] width 10 height 7
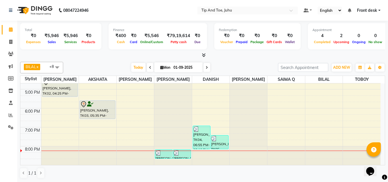
scroll to position [139, 0]
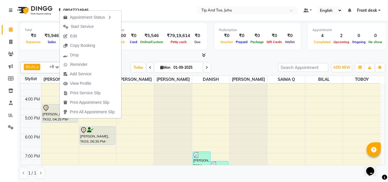
click at [30, 50] on div "Total ₹0 Expenses ₹5,946 Sales ₹5,946 Services ₹0 Products Finance ₹400 Cash ₹0…" at bounding box center [202, 37] width 365 height 28
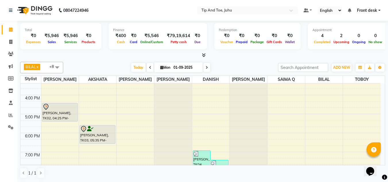
scroll to position [164, 0]
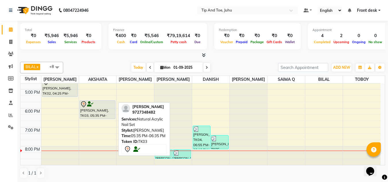
click at [91, 114] on div "Juhika Bumrah, TK03, 05:35 PM-06:35 PM, Natural Acrylic Nail Set" at bounding box center [97, 109] width 35 height 18
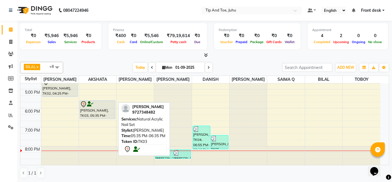
select select "7"
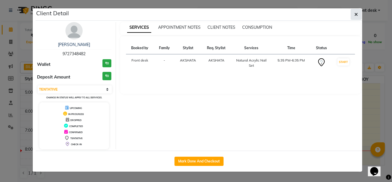
click at [356, 14] on icon "button" at bounding box center [355, 14] width 3 height 5
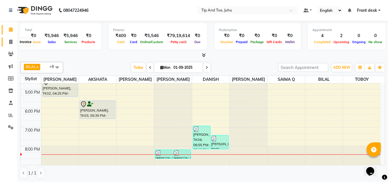
click at [11, 42] on icon at bounding box center [10, 42] width 3 height 4
select select "service"
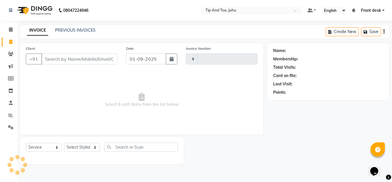
type input "1598"
select select "5516"
click at [82, 55] on input "Client" at bounding box center [79, 58] width 76 height 11
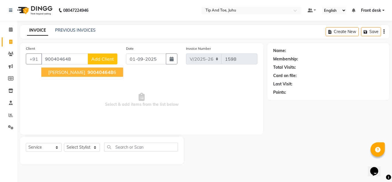
click at [91, 73] on span "900404648" at bounding box center [101, 72] width 26 height 6
type input "9004046486"
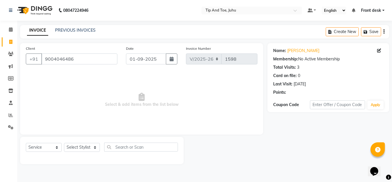
click at [16, 28] on li "Calendar" at bounding box center [8, 30] width 17 height 12
click at [83, 145] on select "Select Stylist AJAY UTKAR AKASH AKSHATA Angeli kharei AZHAR BILAL DANISH DHANSH…" at bounding box center [82, 147] width 36 height 9
select select "37331"
click at [64, 143] on select "Select Stylist AJAY UTKAR AKASH AKSHATA Angeli kharei AZHAR BILAL DANISH DHANSH…" at bounding box center [82, 147] width 36 height 9
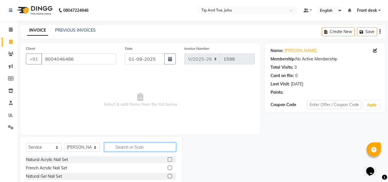
click at [139, 147] on input "text" at bounding box center [140, 146] width 72 height 9
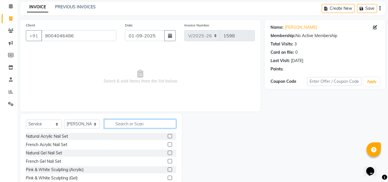
scroll to position [24, 0]
click at [148, 124] on input "text" at bounding box center [140, 123] width 72 height 9
click at [157, 122] on input "text" at bounding box center [140, 123] width 72 height 9
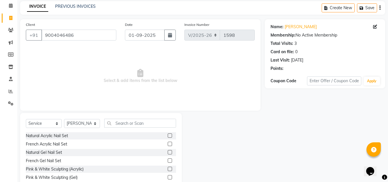
click at [168, 137] on label at bounding box center [170, 135] width 4 height 4
click at [168, 137] on input "checkbox" at bounding box center [170, 136] width 4 height 4
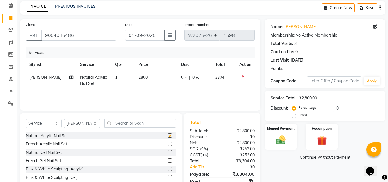
checkbox input "false"
click at [149, 125] on input "text" at bounding box center [140, 123] width 72 height 9
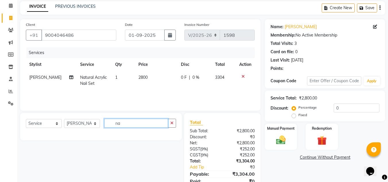
type input "n"
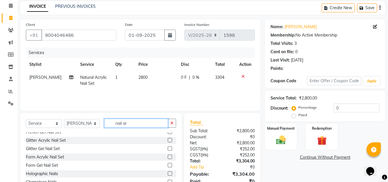
scroll to position [0, 0]
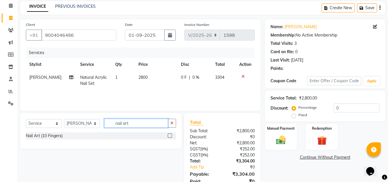
type input "nail art"
click at [169, 133] on label at bounding box center [170, 135] width 4 height 4
click at [169, 134] on input "checkbox" at bounding box center [170, 136] width 4 height 4
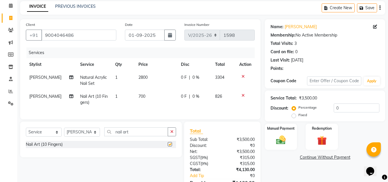
checkbox input "false"
click at [146, 94] on td "700" at bounding box center [156, 99] width 42 height 19
select select "37331"
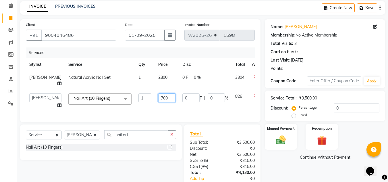
drag, startPoint x: 168, startPoint y: 102, endPoint x: 158, endPoint y: 100, distance: 10.4
click at [165, 102] on td "700" at bounding box center [167, 101] width 24 height 22
type input "7"
type input "2000"
click at [155, 79] on td "2800" at bounding box center [167, 80] width 24 height 19
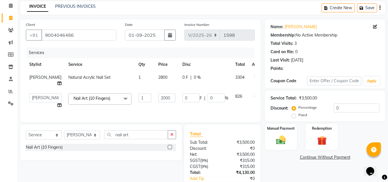
select select "37331"
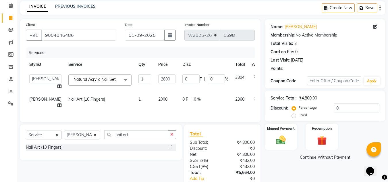
click at [89, 81] on span "Natural Acrylic Nail Set" at bounding box center [94, 79] width 42 height 5
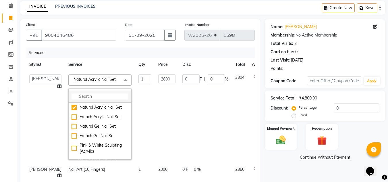
click at [88, 95] on input "multiselect-search" at bounding box center [99, 96] width 57 height 6
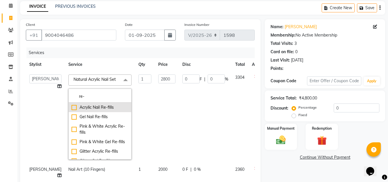
type input "re-"
click at [71, 106] on div "Acrylic Nail Re-fills" at bounding box center [99, 107] width 57 height 6
checkbox input "true"
type input "1900"
click at [159, 108] on td "1900" at bounding box center [167, 117] width 24 height 92
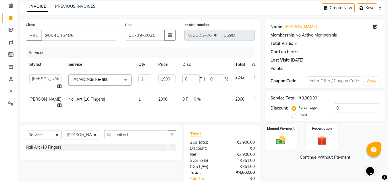
scroll to position [64, 0]
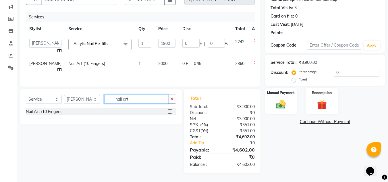
click at [138, 96] on input "nail art" at bounding box center [136, 98] width 64 height 9
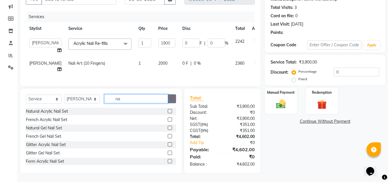
type input "n"
type input "r"
type input "l"
type input "lash"
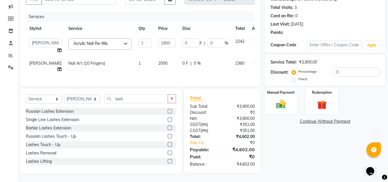
click at [168, 119] on label at bounding box center [170, 119] width 4 height 4
click at [168, 119] on input "checkbox" at bounding box center [170, 120] width 4 height 4
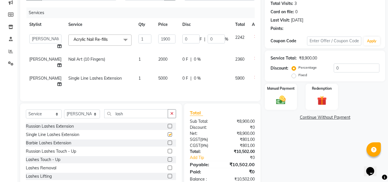
checkbox input "false"
click at [158, 79] on span "5000" at bounding box center [162, 77] width 9 height 5
select select "37331"
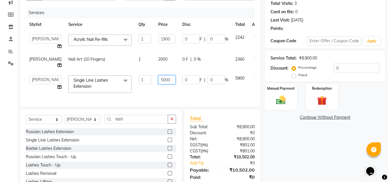
click at [158, 80] on input "5000" at bounding box center [166, 79] width 17 height 9
click at [167, 81] on input "5000" at bounding box center [166, 79] width 17 height 9
type input "5"
type input "2000"
click at [161, 94] on div "Services Stylist Service Qty Price Disc Total Action AJAY UTKAR AKASH AKSHATA A…" at bounding box center [140, 53] width 229 height 93
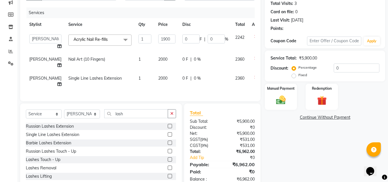
click at [80, 80] on span "Single Line Lashes Extension" at bounding box center [94, 77] width 53 height 5
select select "37331"
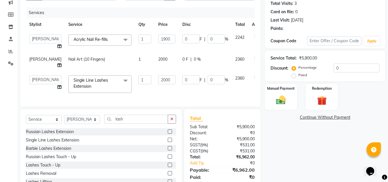
click at [108, 82] on span "Single Line Lashes Extension x" at bounding box center [97, 83] width 51 height 12
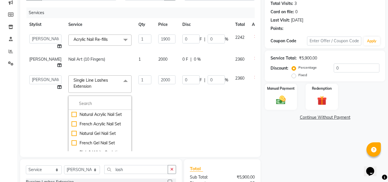
click at [155, 113] on td "2000" at bounding box center [167, 121] width 24 height 98
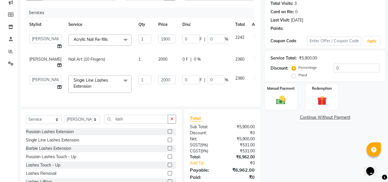
scroll to position [88, 0]
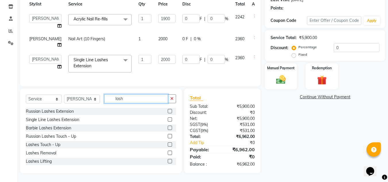
click at [141, 101] on input "lash" at bounding box center [136, 98] width 64 height 9
type input "l"
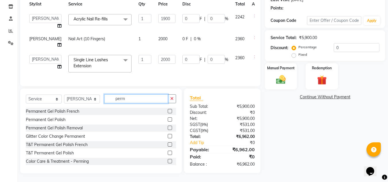
type input "perm"
click at [168, 119] on label at bounding box center [170, 119] width 4 height 4
click at [168, 119] on input "checkbox" at bounding box center [170, 120] width 4 height 4
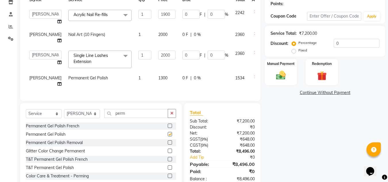
checkbox input "false"
click at [37, 76] on span "DHANSHREE" at bounding box center [45, 77] width 32 height 5
select select "37331"
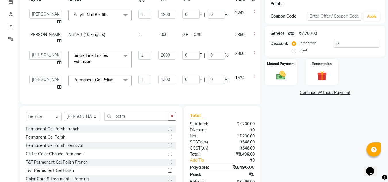
click at [38, 78] on select "AJAY UTKAR AKASH AKSHATA Angeli kharei AZHAR BILAL DANISH DHANSHREE Front desk …" at bounding box center [45, 79] width 32 height 9
click at [38, 79] on select "AJAY UTKAR AKASH AKSHATA Angeli kharei AZHAR BILAL DANISH DHANSHREE Front desk …" at bounding box center [45, 79] width 32 height 9
select select "37330"
click at [36, 78] on select "AJAY UTKAR AKASH AKSHATA Angeli kharei AZHAR BILAL DANISH DHANSHREE Front desk …" at bounding box center [45, 79] width 32 height 9
click at [155, 89] on td "1300" at bounding box center [167, 82] width 24 height 22
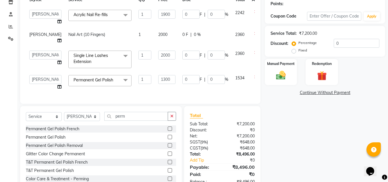
click at [205, 86] on td "0 F | 0 %" at bounding box center [205, 82] width 53 height 22
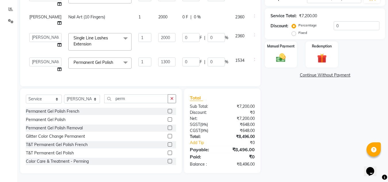
scroll to position [81, 0]
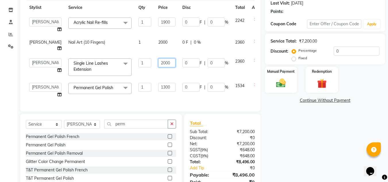
click at [161, 64] on input "2000" at bounding box center [166, 62] width 17 height 9
click at [158, 64] on input "2000" at bounding box center [166, 62] width 17 height 9
click at [159, 62] on input "2000" at bounding box center [166, 62] width 17 height 9
type input "2500"
click at [185, 97] on div "Services Stylist Service Qty Price Disc Total Action AJAY UTKAR AKASH AKSHATA A…" at bounding box center [140, 48] width 229 height 115
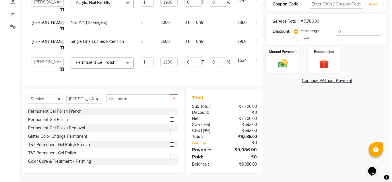
scroll to position [19, 0]
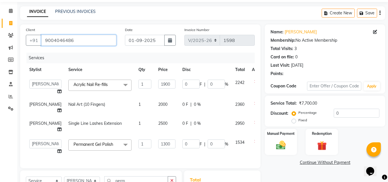
click at [53, 40] on input "9004046486" at bounding box center [78, 40] width 75 height 11
click at [51, 42] on input "9004046486" at bounding box center [78, 40] width 75 height 11
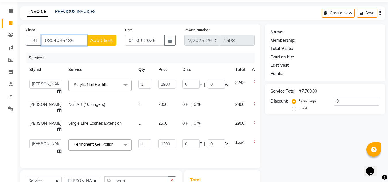
type input "9804046486"
click at [101, 41] on span "Add Client" at bounding box center [101, 40] width 23 height 6
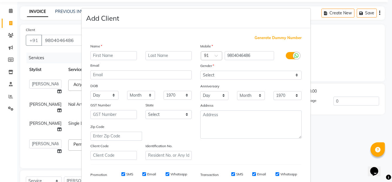
click at [122, 56] on input "text" at bounding box center [113, 55] width 46 height 9
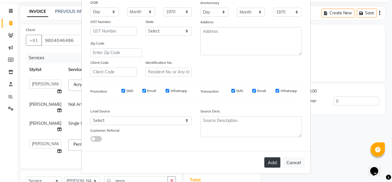
type input "prachi"
click at [265, 160] on button "Add" at bounding box center [272, 162] width 16 height 10
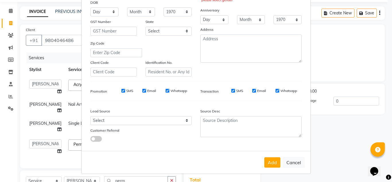
scroll to position [0, 0]
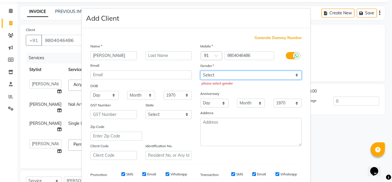
click at [238, 75] on select "Select Male Female Other Prefer Not To Say" at bounding box center [250, 75] width 101 height 9
select select "female"
click at [200, 71] on select "Select Male Female Other Prefer Not To Say" at bounding box center [250, 75] width 101 height 9
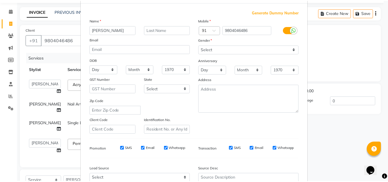
scroll to position [83, 0]
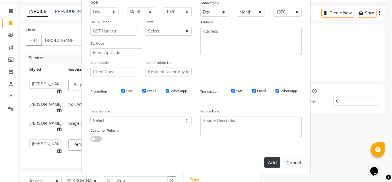
click at [273, 162] on button "Add" at bounding box center [272, 162] width 16 height 10
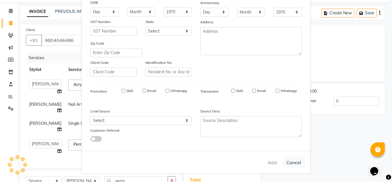
select select
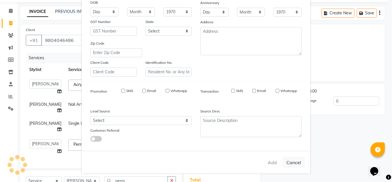
select select
checkbox input "false"
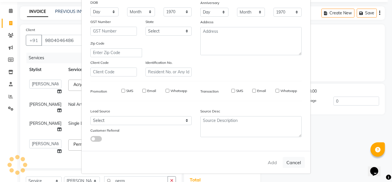
checkbox input "false"
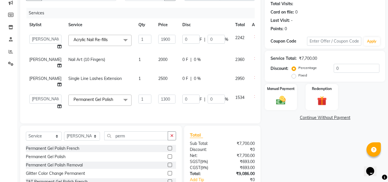
scroll to position [92, 0]
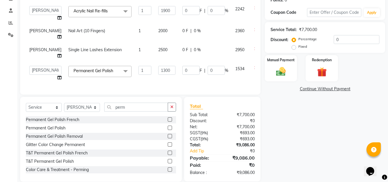
drag, startPoint x: 154, startPoint y: 53, endPoint x: 151, endPoint y: 56, distance: 4.1
click at [155, 54] on td "2500" at bounding box center [167, 52] width 24 height 19
select select "37331"
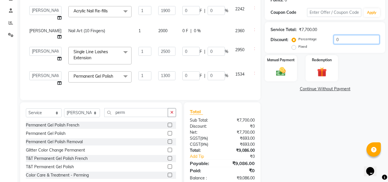
click at [345, 38] on input "0" at bounding box center [356, 39] width 46 height 9
type input "2"
type input "38"
type input "2"
type input "26"
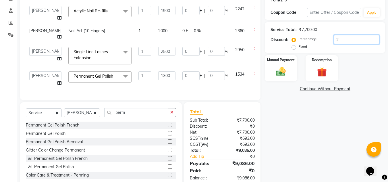
type input "2"
type input "50"
type input "2"
type input "20"
type input "380"
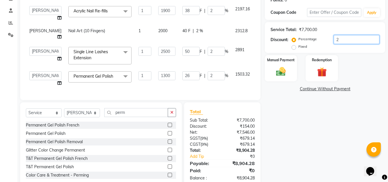
type input "20"
type input "260"
type input "20"
type input "500"
type input "20"
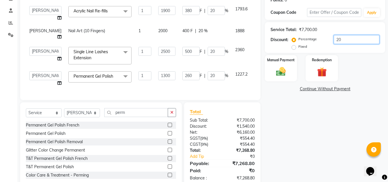
type input "20"
click at [317, 124] on div "Name: Prachi Membership: No Active Membership Total Visits: Card on file: 0 Las…" at bounding box center [327, 69] width 125 height 236
click at [97, 12] on span "Acrylic Nail Re-fills" at bounding box center [90, 10] width 34 height 5
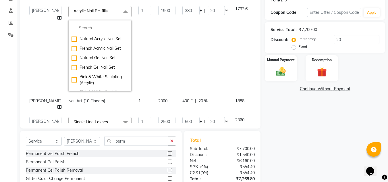
click at [199, 49] on td "380 F | 20 %" at bounding box center [205, 49] width 53 height 92
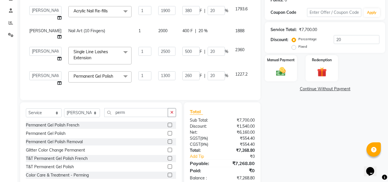
click at [106, 13] on span "Acrylic Nail Re-fills x" at bounding box center [92, 11] width 40 height 6
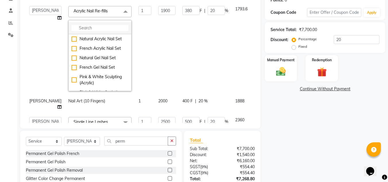
click at [94, 30] on input "multiselect-search" at bounding box center [99, 28] width 57 height 6
click at [94, 38] on div "Natural Acrylic Nail Set" at bounding box center [99, 39] width 57 height 6
checkbox input "false"
type input "2800"
type input "560"
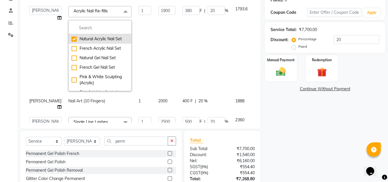
checkbox input "true"
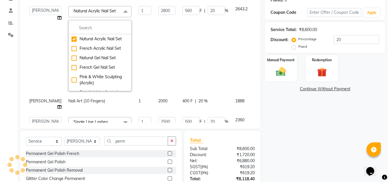
click at [209, 58] on td "560 F | 20 %" at bounding box center [205, 49] width 53 height 92
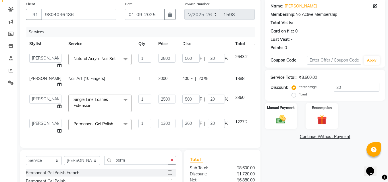
scroll to position [110, 0]
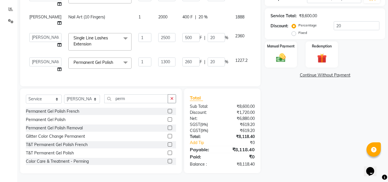
click at [279, 121] on div "Name: Prachi Membership: No Active Membership Total Visits: Card on file: 0 Las…" at bounding box center [327, 55] width 125 height 236
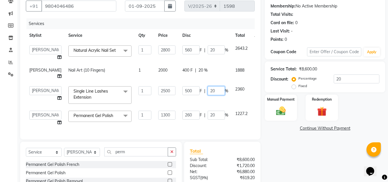
click at [207, 93] on input "20" at bounding box center [215, 90] width 17 height 9
type input "2"
click at [193, 103] on tbody "AJAY UTKAR AKASH AKSHATA Angeli kharei AZHAR BILAL DANISH DHANSHREE Front desk …" at bounding box center [148, 85] width 244 height 87
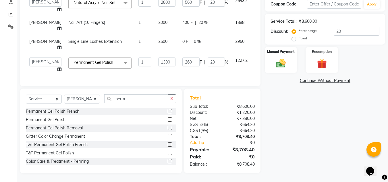
scroll to position [74, 0]
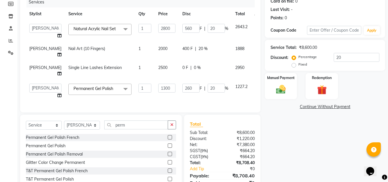
click at [292, 137] on div "Name: Prachi Membership: No Active Membership Total Visits: Card on file: 0 Las…" at bounding box center [327, 84] width 125 height 230
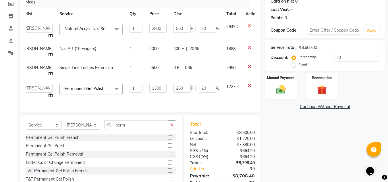
scroll to position [0, 0]
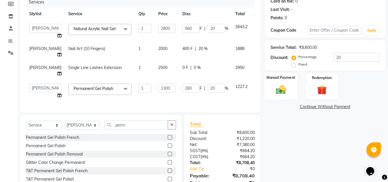
click at [274, 87] on img at bounding box center [281, 88] width 16 height 11
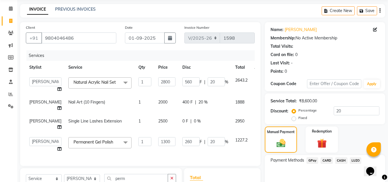
scroll to position [105, 0]
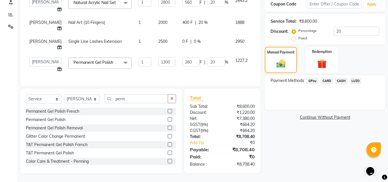
click at [343, 77] on span "CASH" at bounding box center [341, 80] width 12 height 7
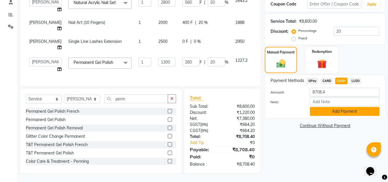
click at [317, 108] on button "Add Payment" at bounding box center [344, 111] width 69 height 9
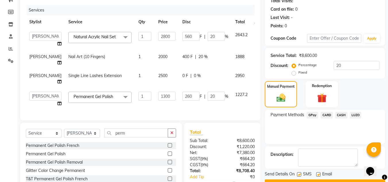
scroll to position [125, 0]
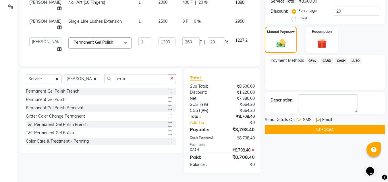
click at [308, 128] on button "Checkout" at bounding box center [325, 129] width 120 height 9
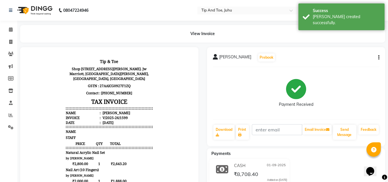
click at [235, 130] on div "Download" at bounding box center [224, 132] width 22 height 16
click at [241, 131] on link "Print" at bounding box center [242, 132] width 13 height 15
click at [9, 32] on span at bounding box center [11, 29] width 10 height 7
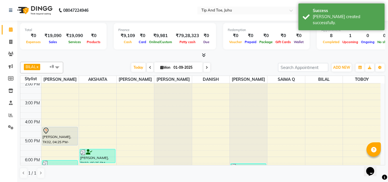
scroll to position [142, 0]
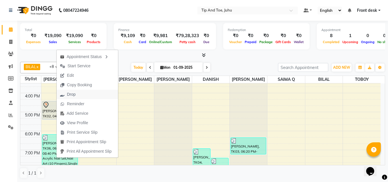
click at [69, 90] on span "Drop" at bounding box center [68, 94] width 22 height 9
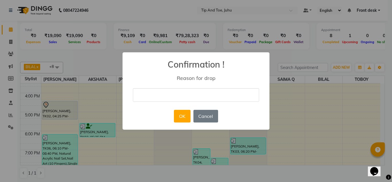
click at [177, 97] on input "text" at bounding box center [196, 94] width 126 height 13
type input "c"
click at [176, 114] on button "OK" at bounding box center [182, 116] width 16 height 13
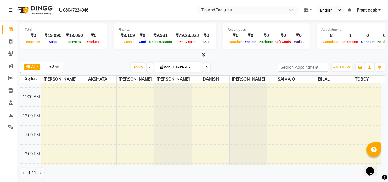
scroll to position [164, 0]
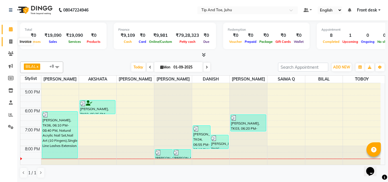
click at [12, 41] on icon at bounding box center [10, 41] width 3 height 4
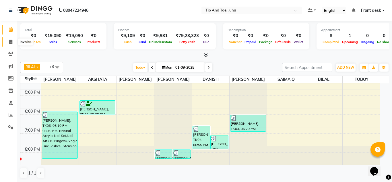
select select "5516"
select select "service"
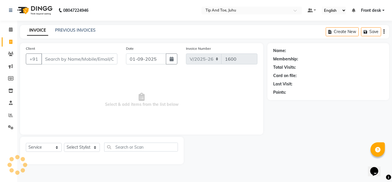
click at [78, 27] on div "INVOICE PREVIOUS INVOICES Create New Save" at bounding box center [204, 31] width 369 height 13
click at [80, 30] on link "PREVIOUS INVOICES" at bounding box center [75, 30] width 40 height 5
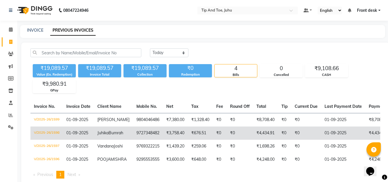
scroll to position [37, 0]
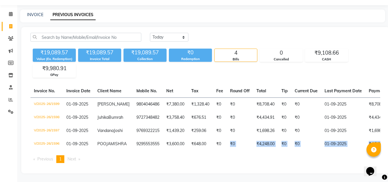
drag, startPoint x: 225, startPoint y: 146, endPoint x: 266, endPoint y: 151, distance: 42.0
click at [266, 151] on div "Invoice No. Invoice Date Client Name Mobile No. Net Tax Fee Round Off Total Tip…" at bounding box center [205, 125] width 356 height 83
click at [246, 173] on div "Today Yesterday Custom Range ₹19,089.57 Value (Ex. Redemption) ₹19,089.57 Invoi…" at bounding box center [205, 100] width 368 height 146
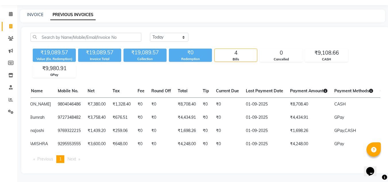
scroll to position [0, 83]
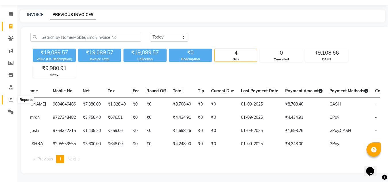
click at [8, 96] on span at bounding box center [11, 99] width 10 height 7
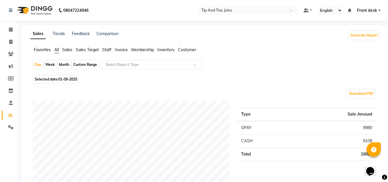
click at [106, 48] on span "Staff" at bounding box center [106, 49] width 9 height 5
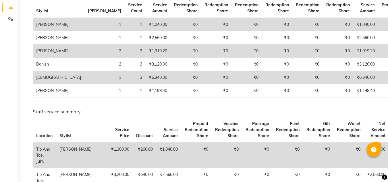
scroll to position [58, 0]
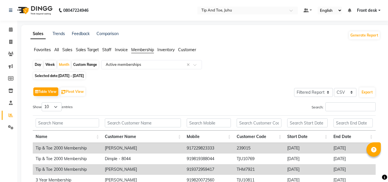
select select "filtered_report"
select select "csv"
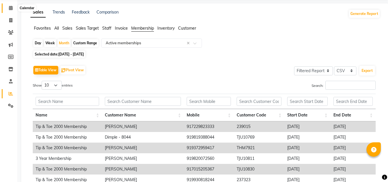
click at [8, 10] on span at bounding box center [11, 8] width 10 height 7
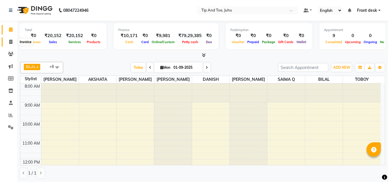
click at [10, 43] on icon at bounding box center [10, 42] width 3 height 4
select select "5516"
select select "service"
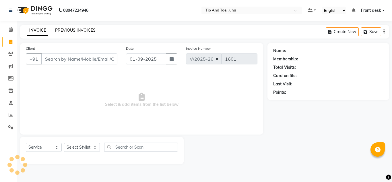
click at [82, 29] on link "PREVIOUS INVOICES" at bounding box center [75, 30] width 40 height 5
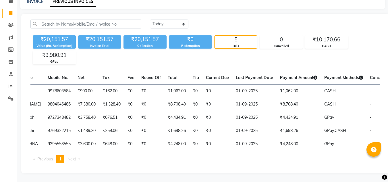
scroll to position [0, 36]
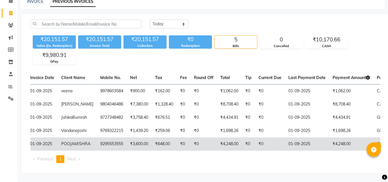
click at [152, 137] on td "₹648.00" at bounding box center [164, 143] width 25 height 13
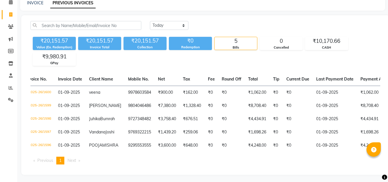
scroll to position [0, 0]
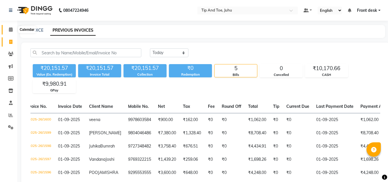
click at [13, 32] on span at bounding box center [11, 29] width 10 height 7
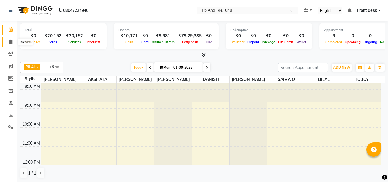
click at [11, 43] on icon at bounding box center [10, 42] width 3 height 4
select select "service"
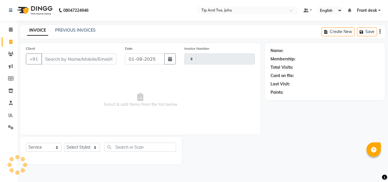
type input "1601"
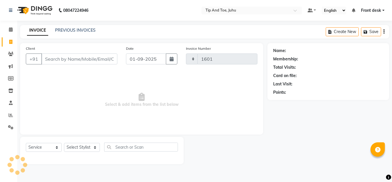
select select "5516"
click at [7, 30] on span at bounding box center [11, 29] width 10 height 7
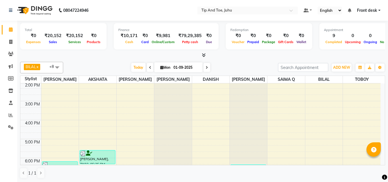
scroll to position [164, 0]
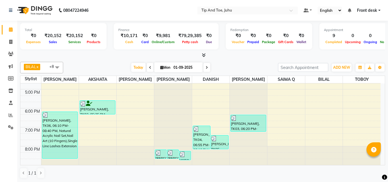
click at [56, 68] on span at bounding box center [56, 67] width 11 height 11
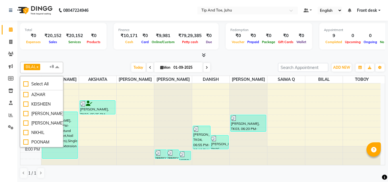
scroll to position [123, 0]
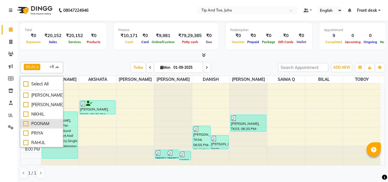
click at [26, 123] on div "POONAM" at bounding box center [41, 124] width 37 height 6
checkbox input "true"
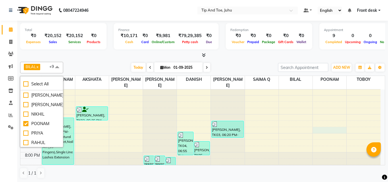
click at [327, 126] on div "8:00 AM 9:00 AM 10:00 AM 11:00 AM 12:00 PM 1:00 PM 2:00 PM 3:00 PM 4:00 PM 5:00…" at bounding box center [200, 48] width 360 height 246
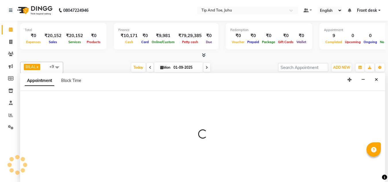
scroll to position [0, 0]
select select "37634"
select select "1125"
select select "tentative"
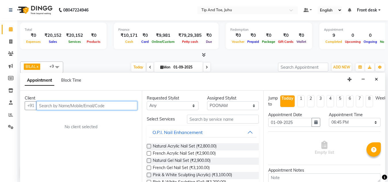
click at [91, 104] on input "text" at bounding box center [86, 105] width 101 height 9
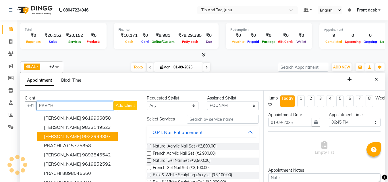
click at [82, 134] on ngb-highlight "9922999897" at bounding box center [96, 136] width 29 height 6
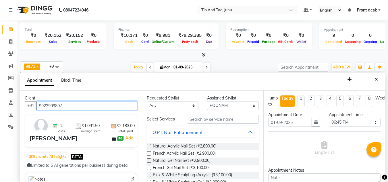
type input "9922999897"
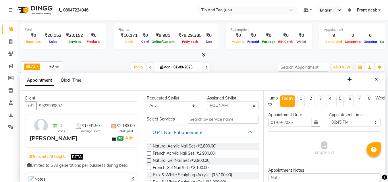
click at [147, 148] on label at bounding box center [149, 146] width 4 height 4
click at [147, 148] on input "checkbox" at bounding box center [149, 147] width 4 height 4
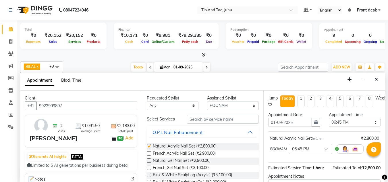
checkbox input "false"
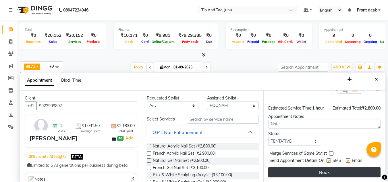
click at [326, 168] on button "Book" at bounding box center [324, 172] width 112 height 10
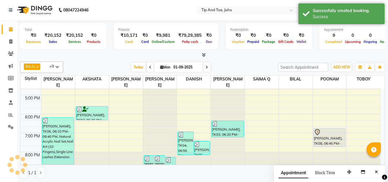
scroll to position [0, 0]
click at [57, 66] on span at bounding box center [56, 67] width 11 height 11
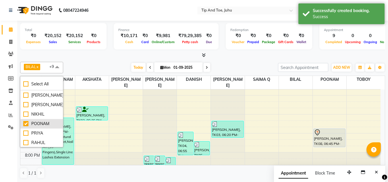
click at [27, 122] on div "POONAM" at bounding box center [41, 124] width 37 height 6
checkbox input "false"
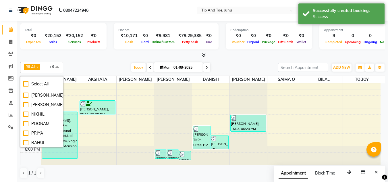
drag, startPoint x: 110, startPoint y: 52, endPoint x: 97, endPoint y: 58, distance: 14.4
click at [110, 53] on div at bounding box center [202, 55] width 365 height 6
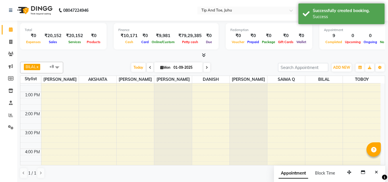
scroll to position [46, 0]
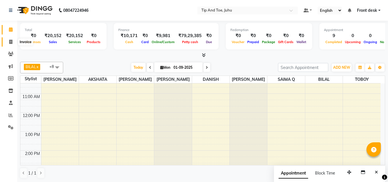
click at [10, 41] on icon at bounding box center [10, 42] width 3 height 4
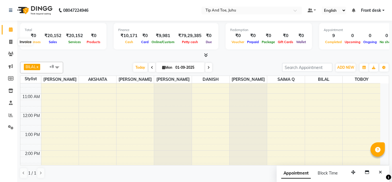
select select "5516"
select select "service"
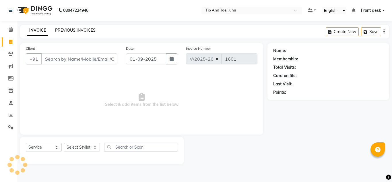
click at [84, 31] on link "PREVIOUS INVOICES" at bounding box center [75, 30] width 40 height 5
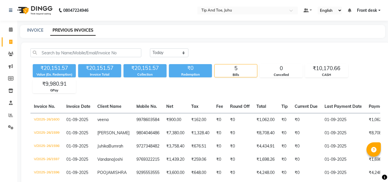
click at [12, 110] on li "Reports" at bounding box center [8, 115] width 17 height 12
click at [8, 116] on span at bounding box center [11, 115] width 10 height 7
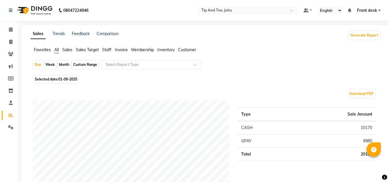
click at [103, 49] on span "Staff" at bounding box center [106, 49] width 9 height 5
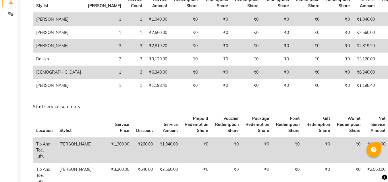
scroll to position [67, 0]
